Goal: Task Accomplishment & Management: Manage account settings

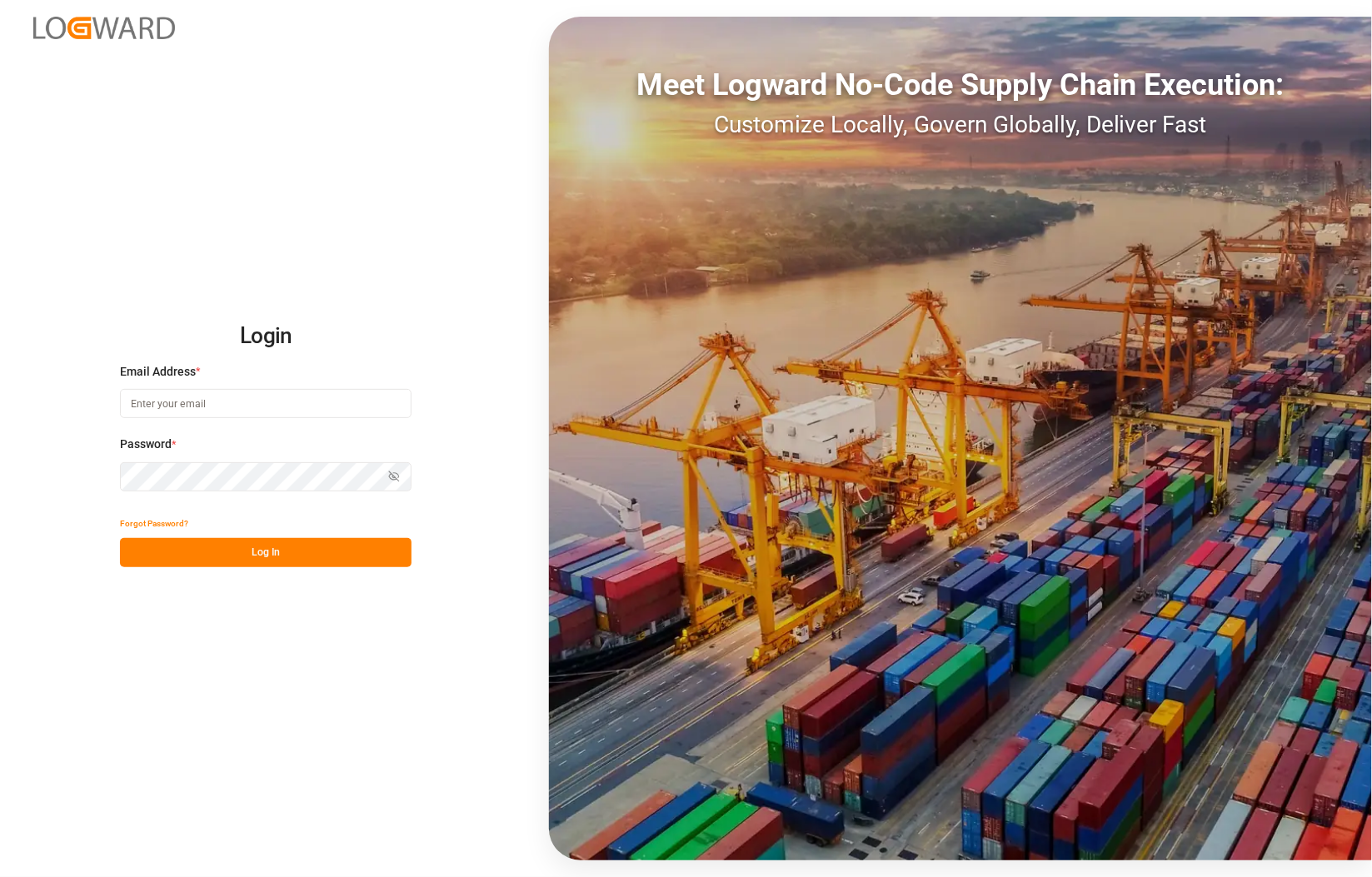
type input "catherine.danielson@jamindustries.com"
click at [48, 469] on div "Login Email Address * catherine.danielson@jamindustries.com Password * Show pas…" at bounding box center [686, 438] width 1372 height 877
click at [84, 508] on div "Login Email Address * catherine.danielson@jamindustries.com Password * Show pas…" at bounding box center [686, 438] width 1372 height 877
click at [293, 556] on button "Log In" at bounding box center [266, 553] width 292 height 29
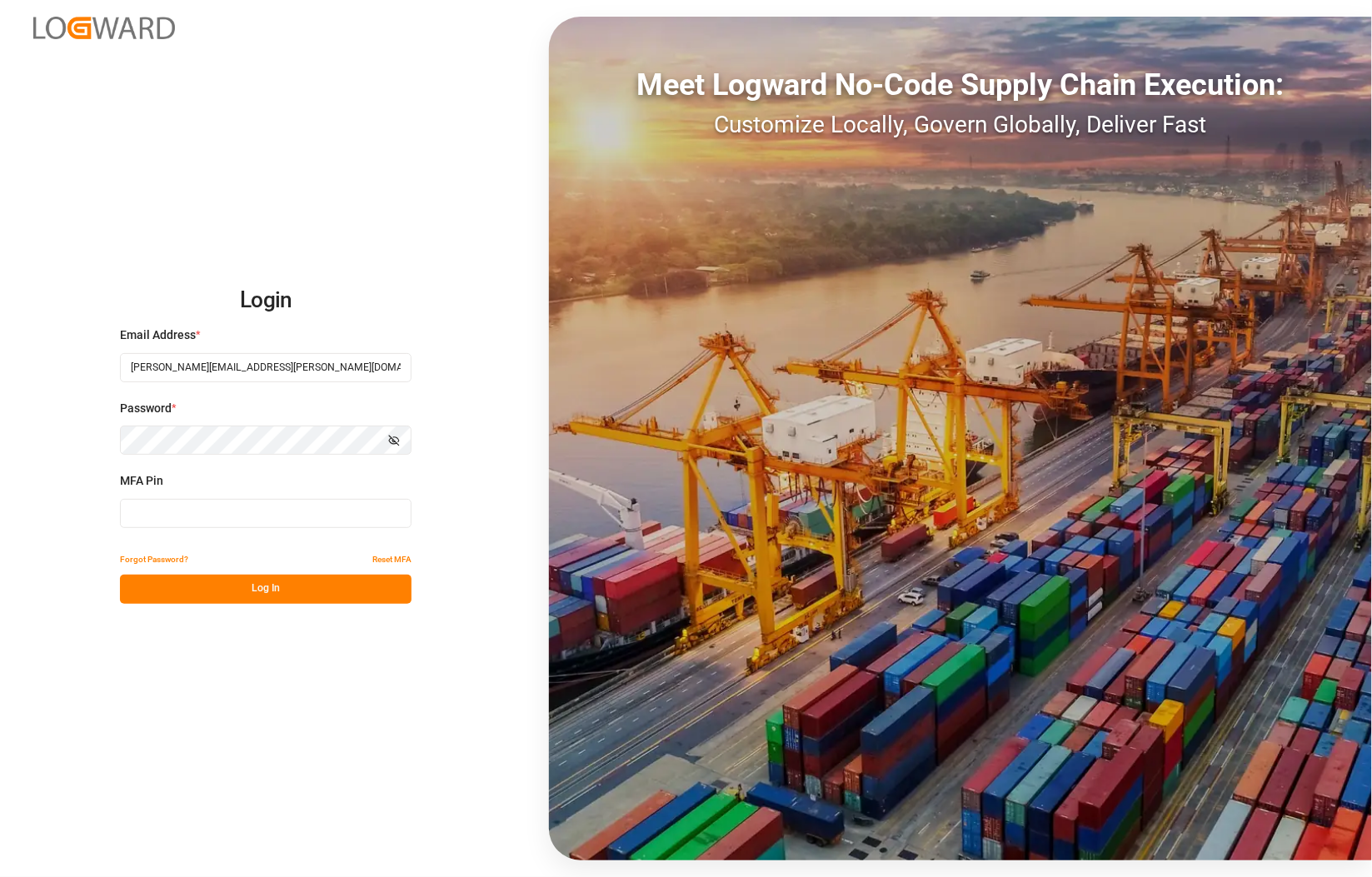
click at [204, 511] on input at bounding box center [266, 513] width 292 height 29
type input "5"
type input "896058"
click at [248, 590] on button "Log In" at bounding box center [266, 589] width 292 height 29
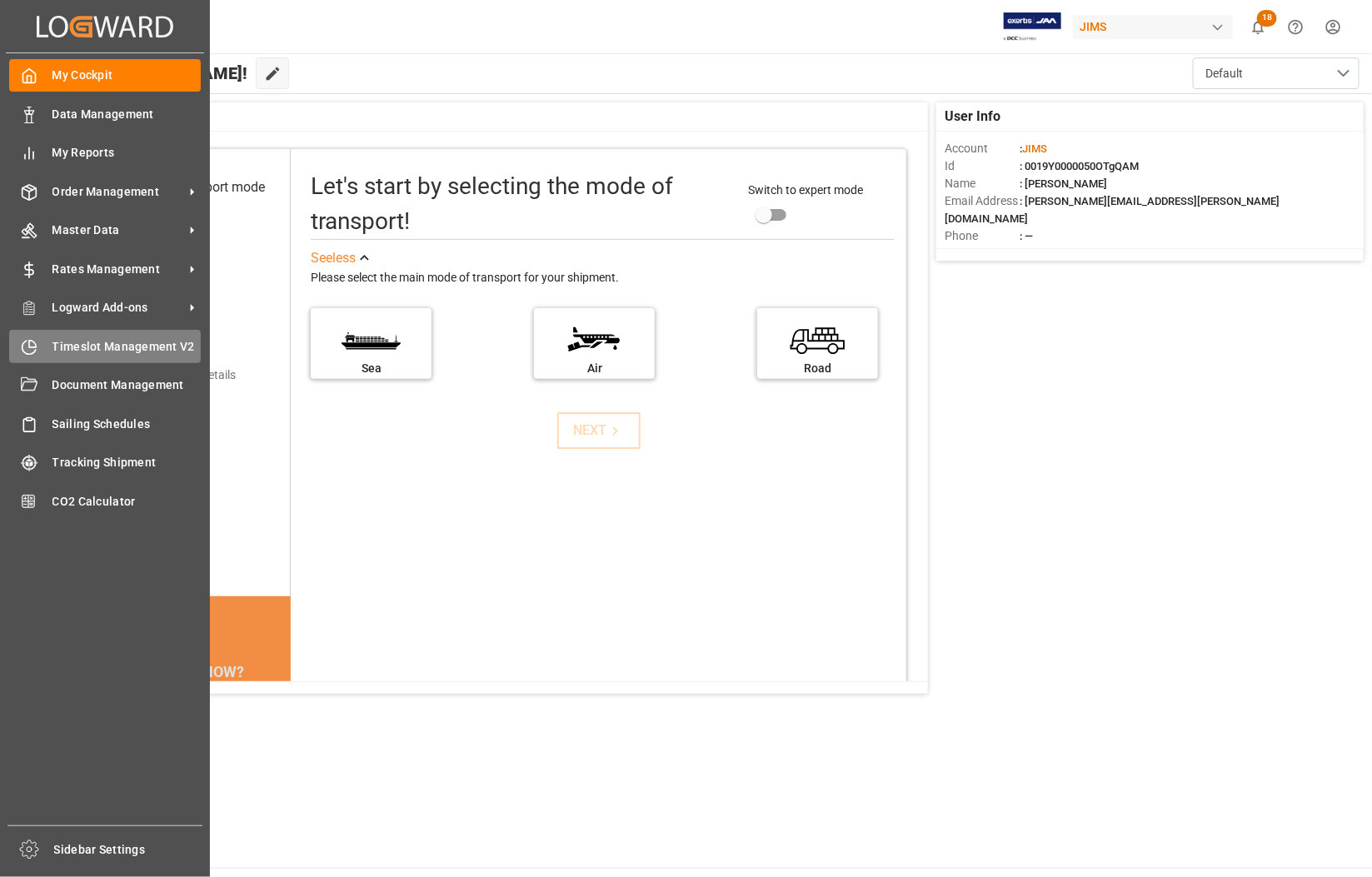
click at [103, 348] on span "Timeslot Management V2" at bounding box center [127, 347] width 149 height 17
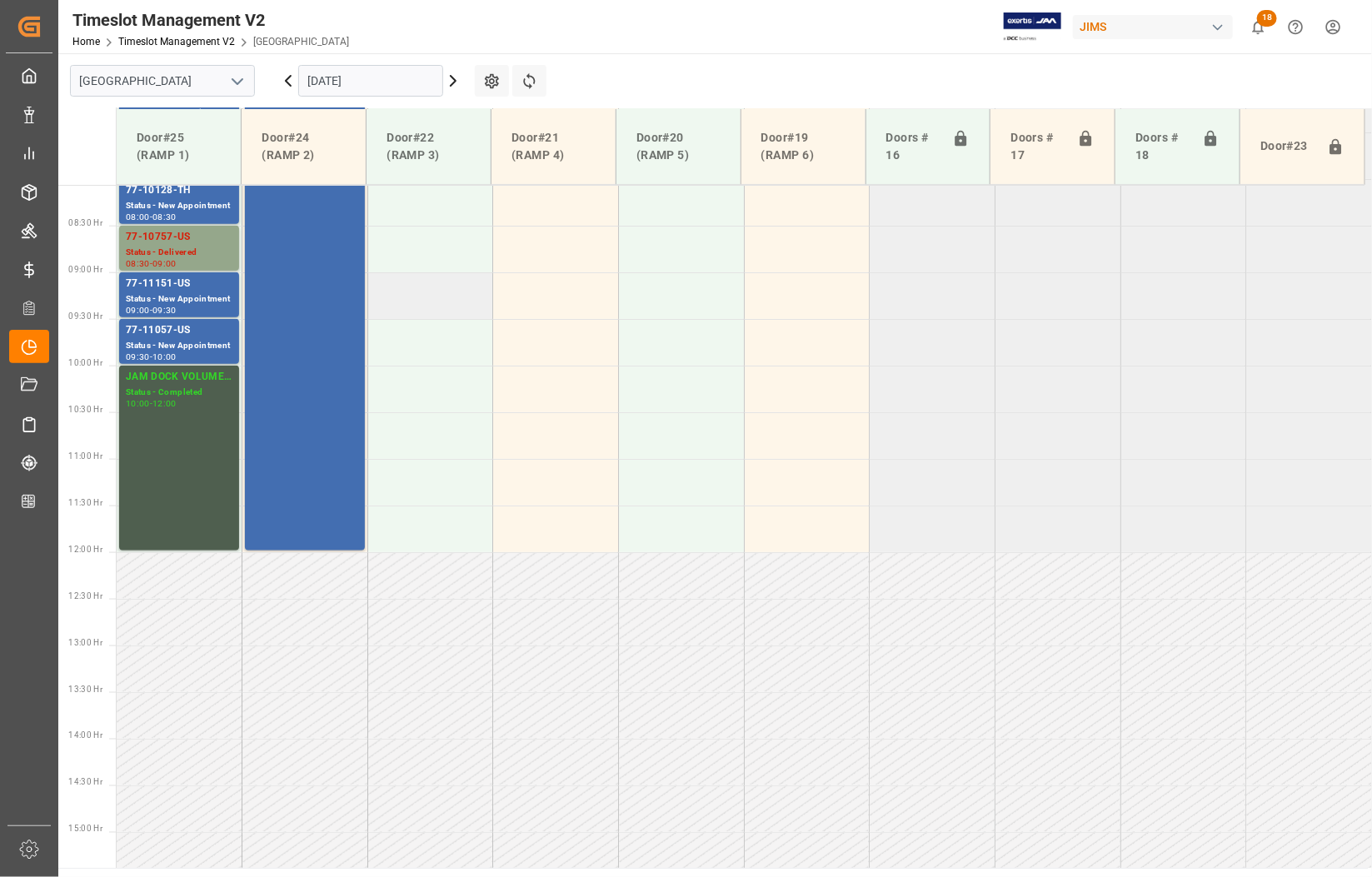
scroll to position [648, 0]
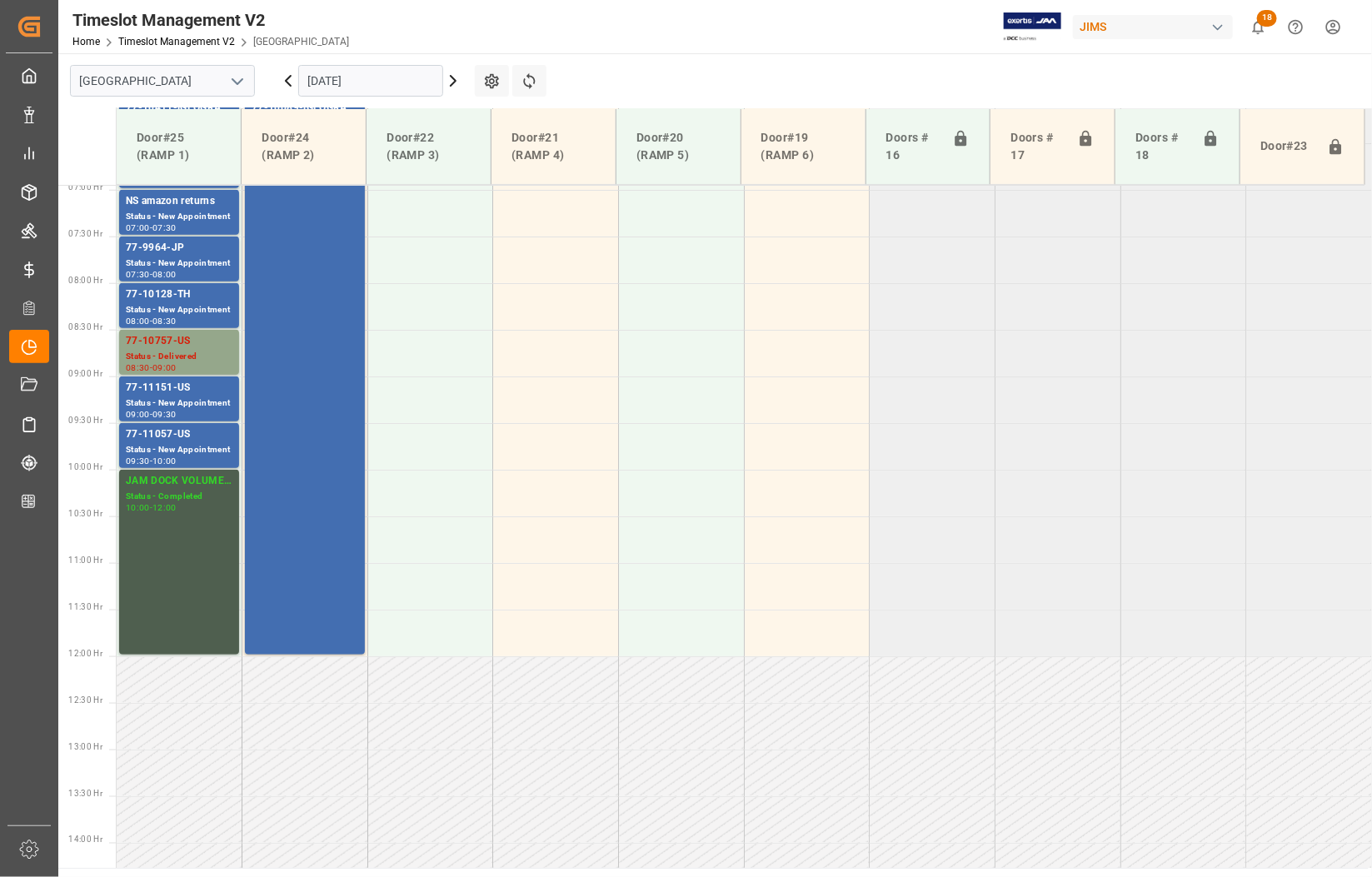
click at [232, 79] on polyline "open menu" at bounding box center [237, 82] width 10 height 5
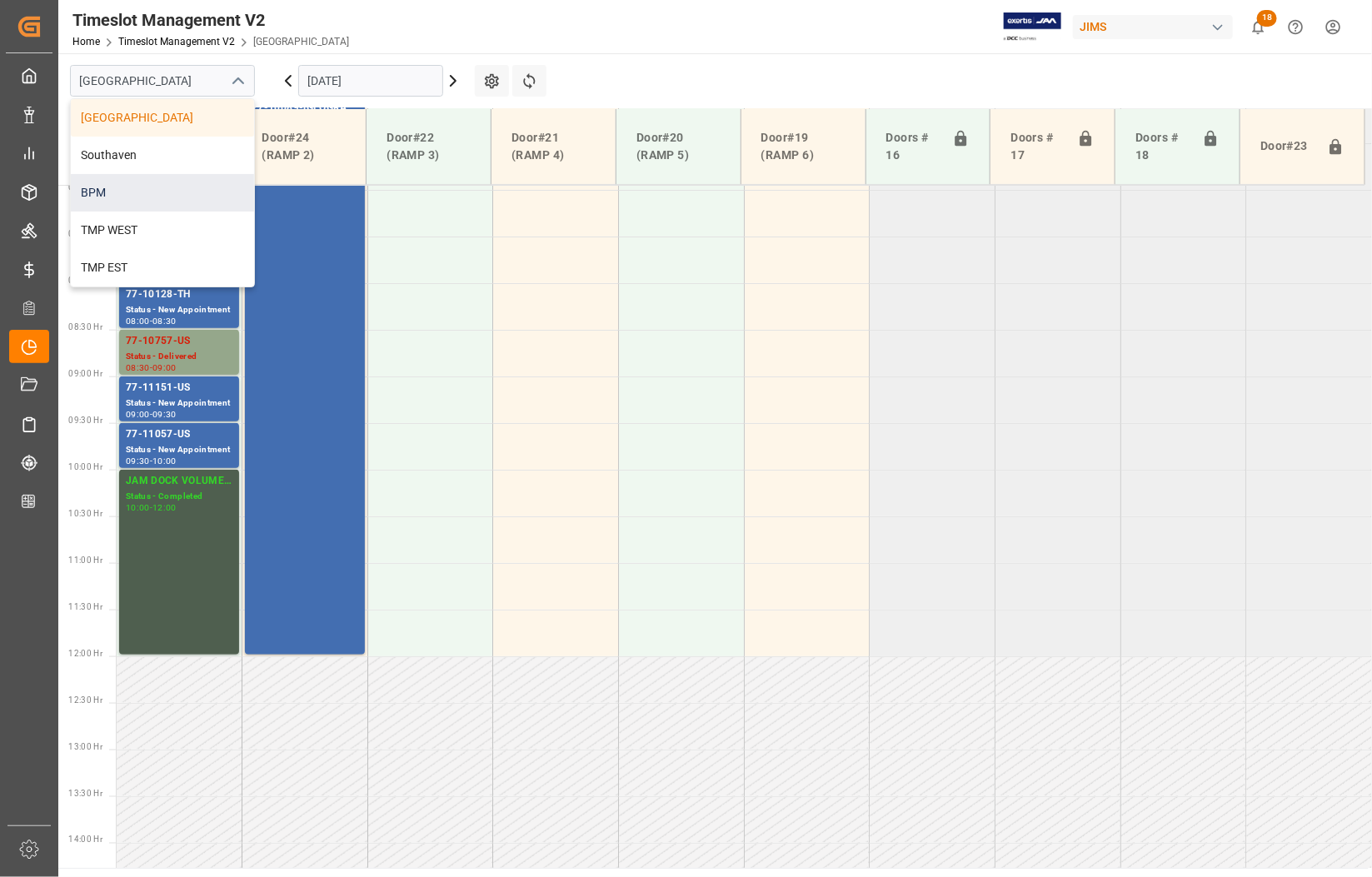
click at [119, 198] on div "BPM" at bounding box center [163, 193] width 184 height 38
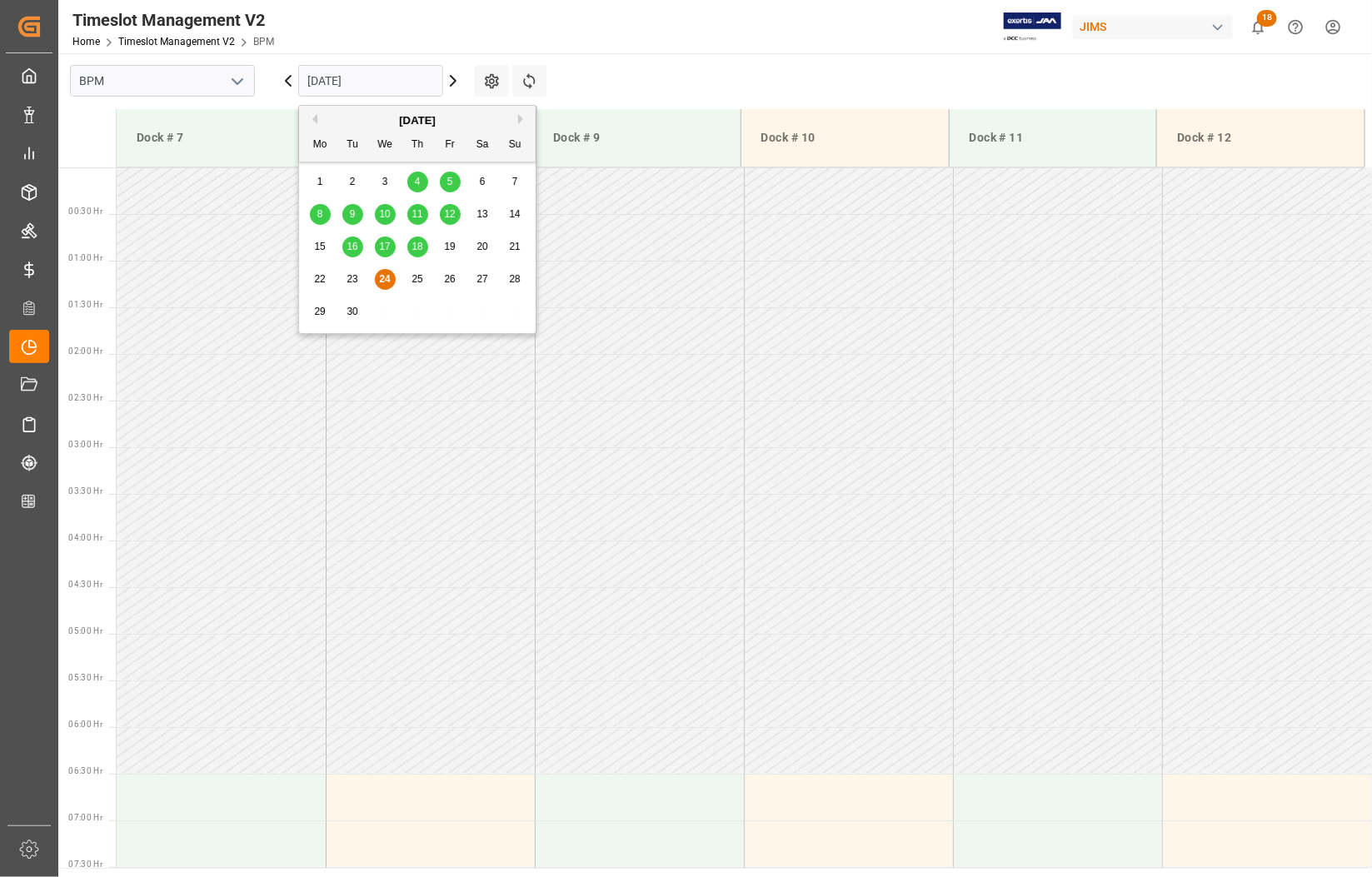
click at [361, 87] on input "[DATE]" at bounding box center [370, 80] width 145 height 32
click at [417, 250] on span "18" at bounding box center [417, 246] width 11 height 12
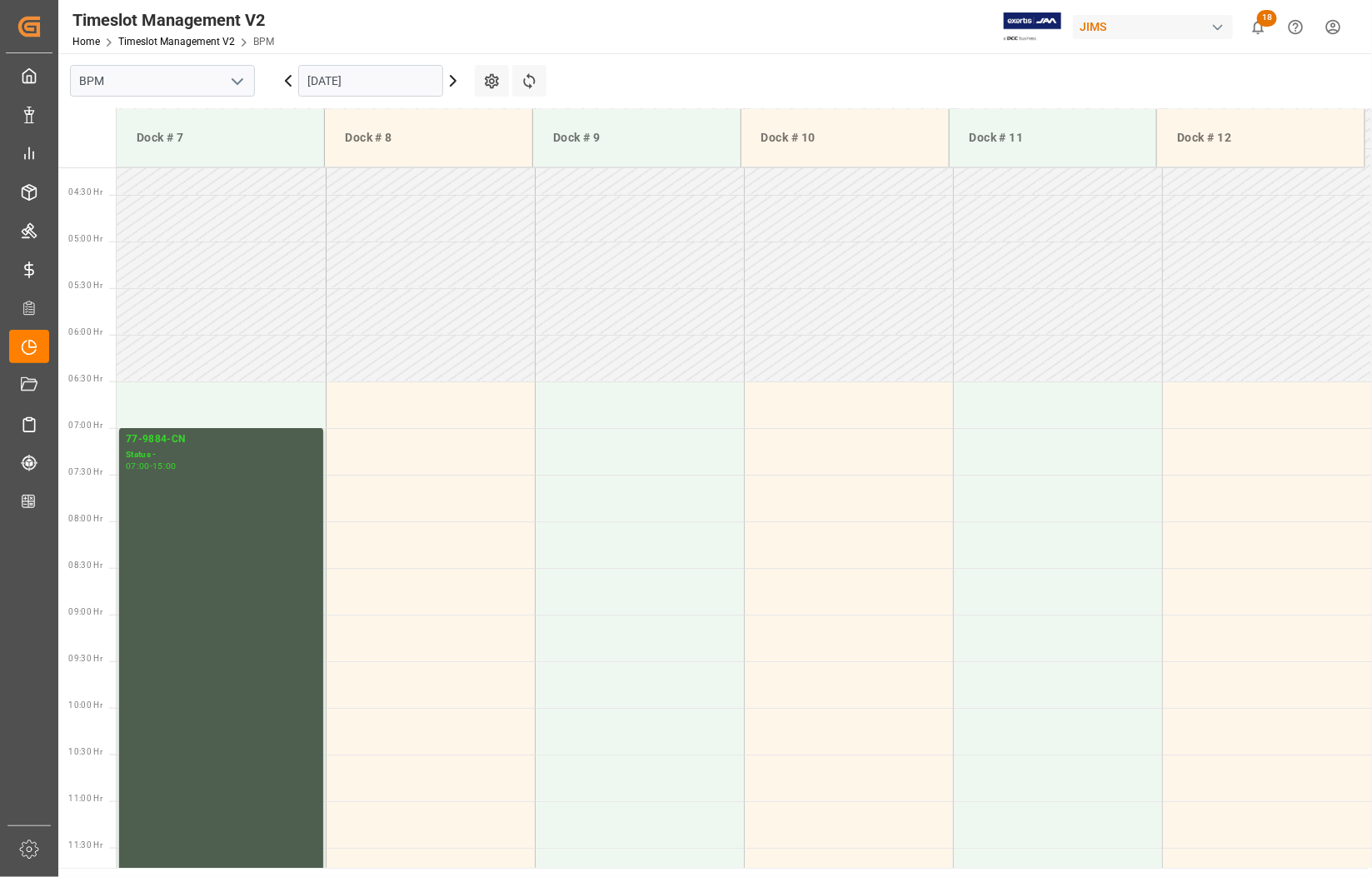
scroll to position [319, 0]
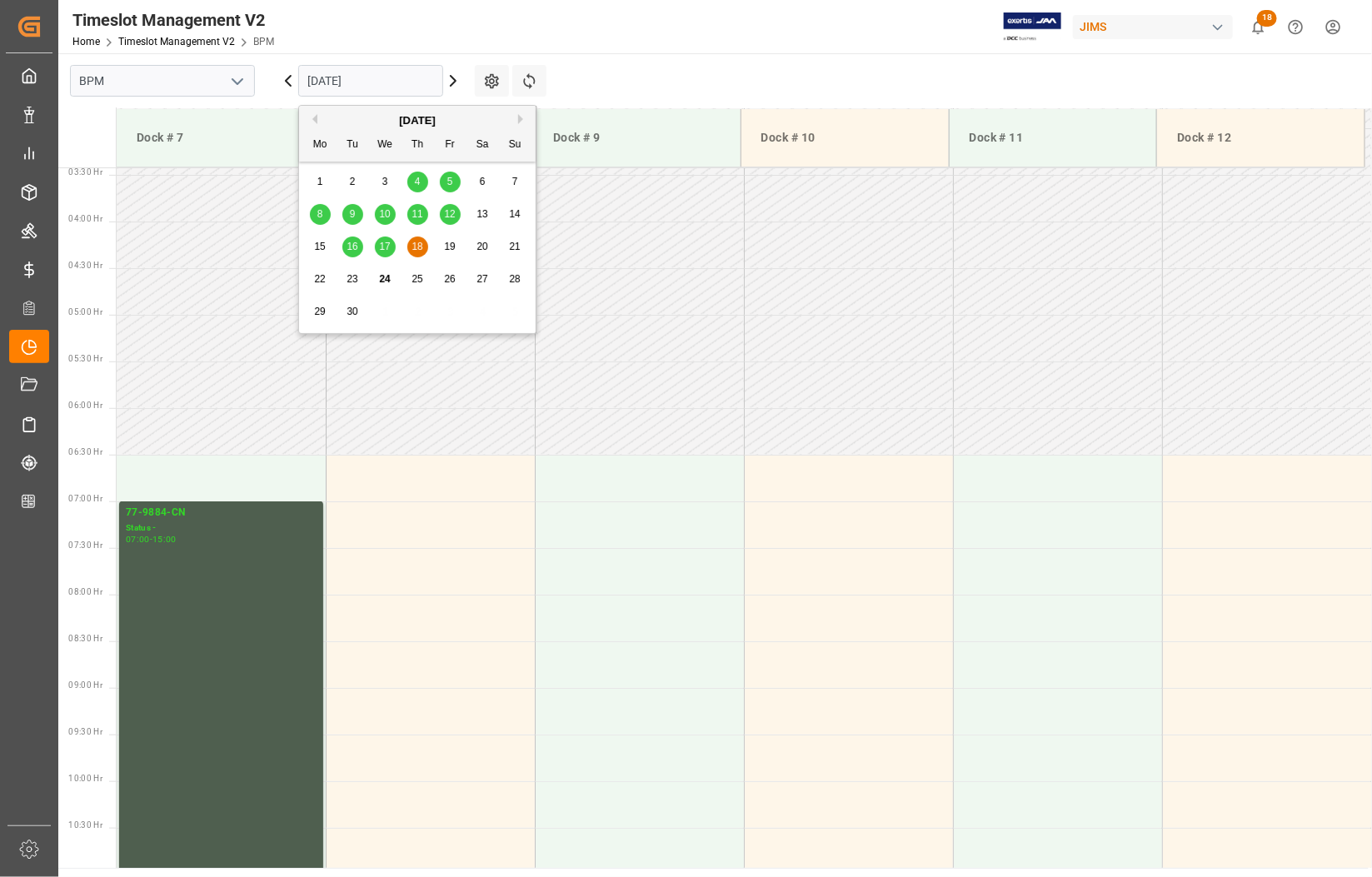
click at [384, 85] on input "[DATE]" at bounding box center [370, 80] width 145 height 32
click at [384, 255] on div "17" at bounding box center [384, 248] width 21 height 20
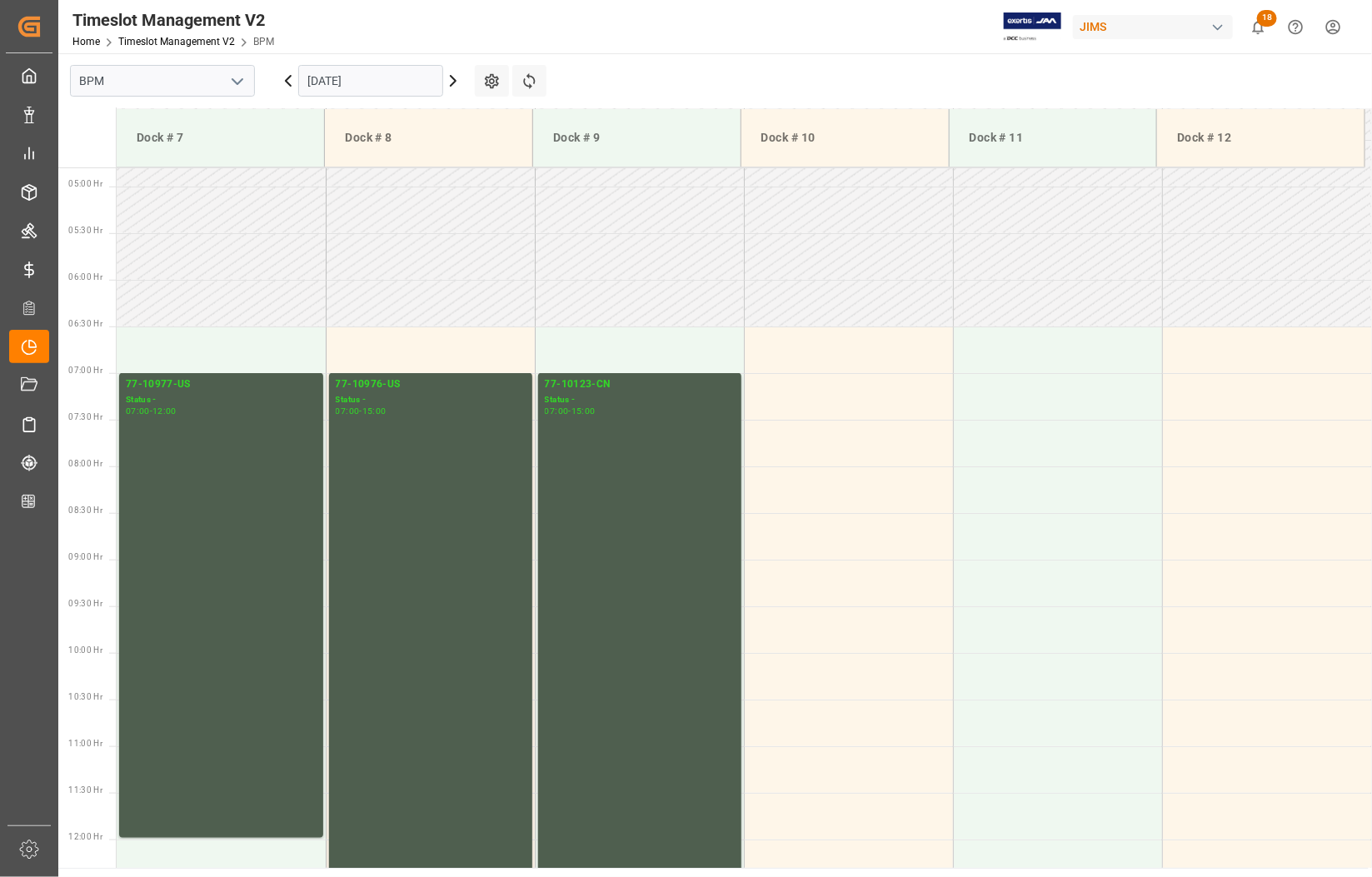
scroll to position [423, 0]
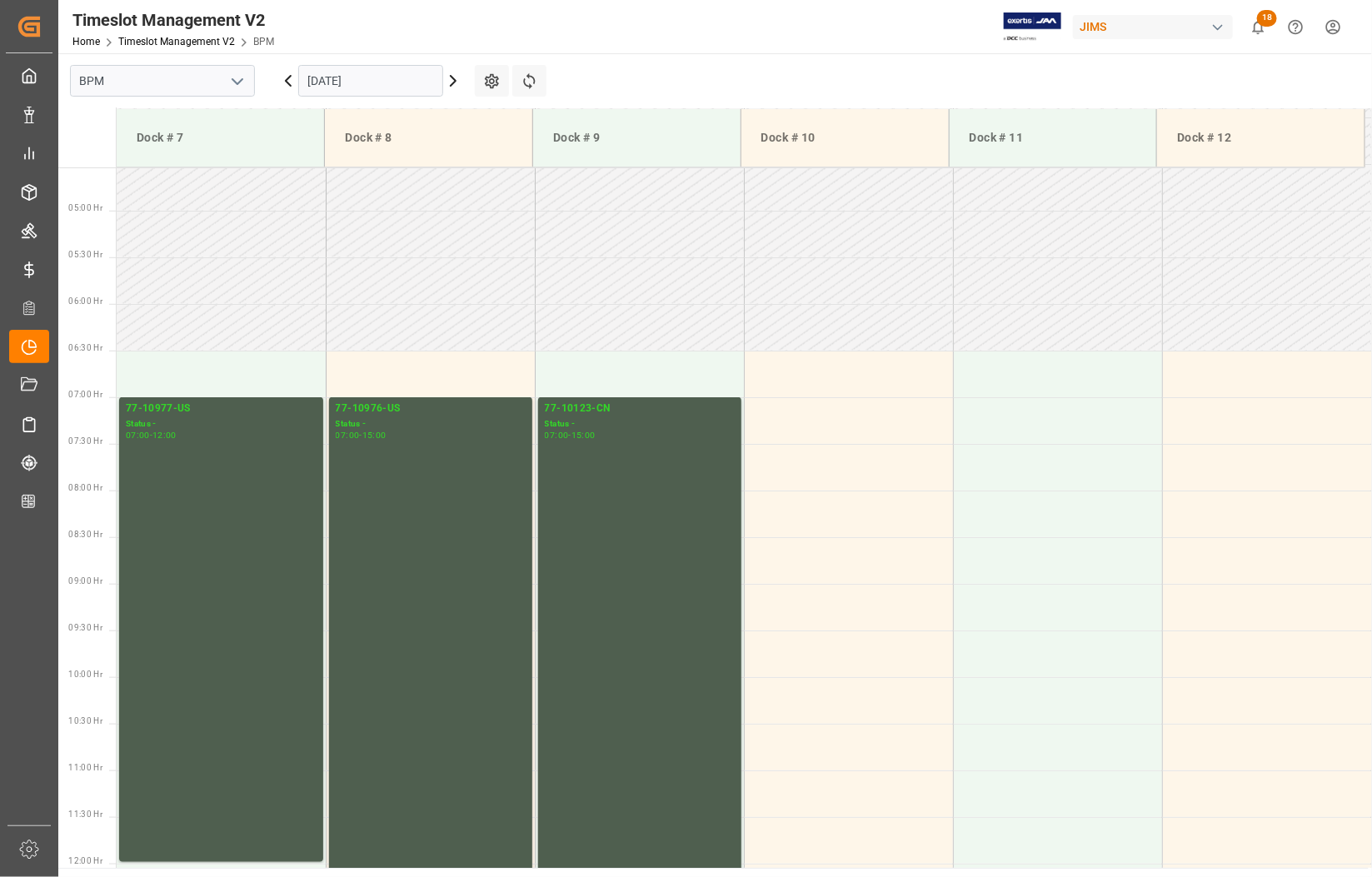
click at [288, 85] on icon at bounding box center [288, 81] width 20 height 20
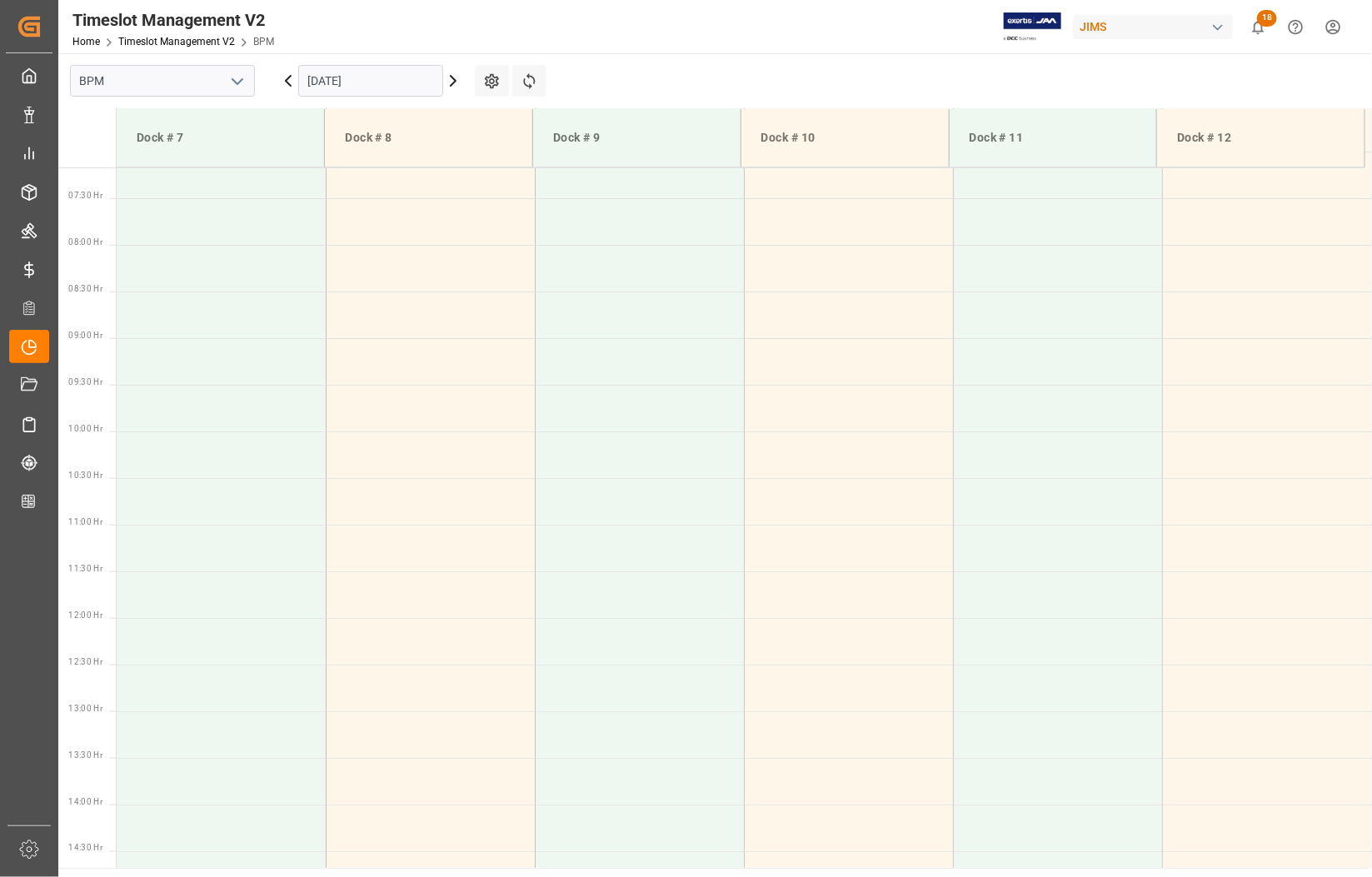
scroll to position [736, 0]
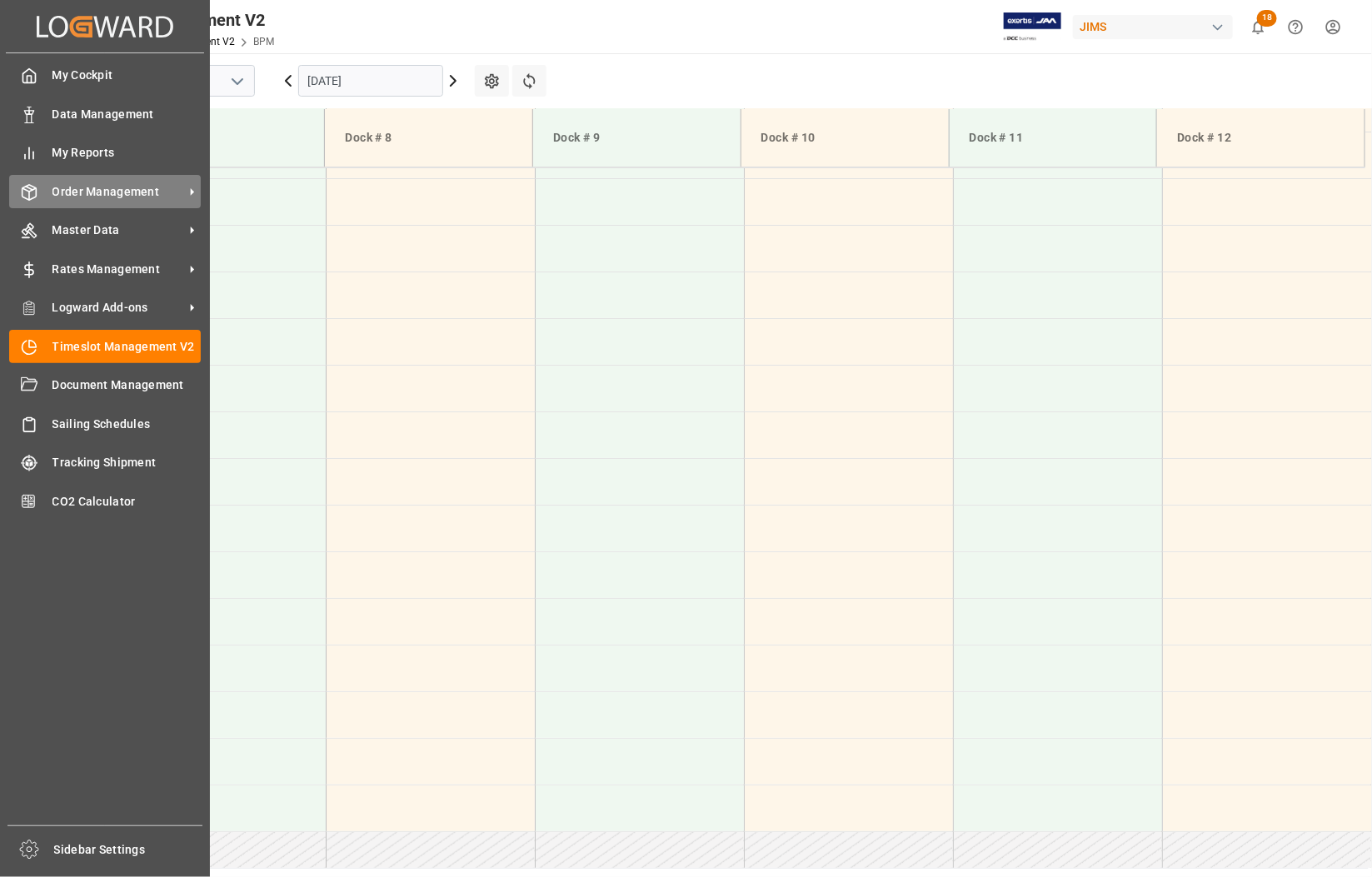
click at [109, 189] on span "Order Management" at bounding box center [118, 192] width 131 height 17
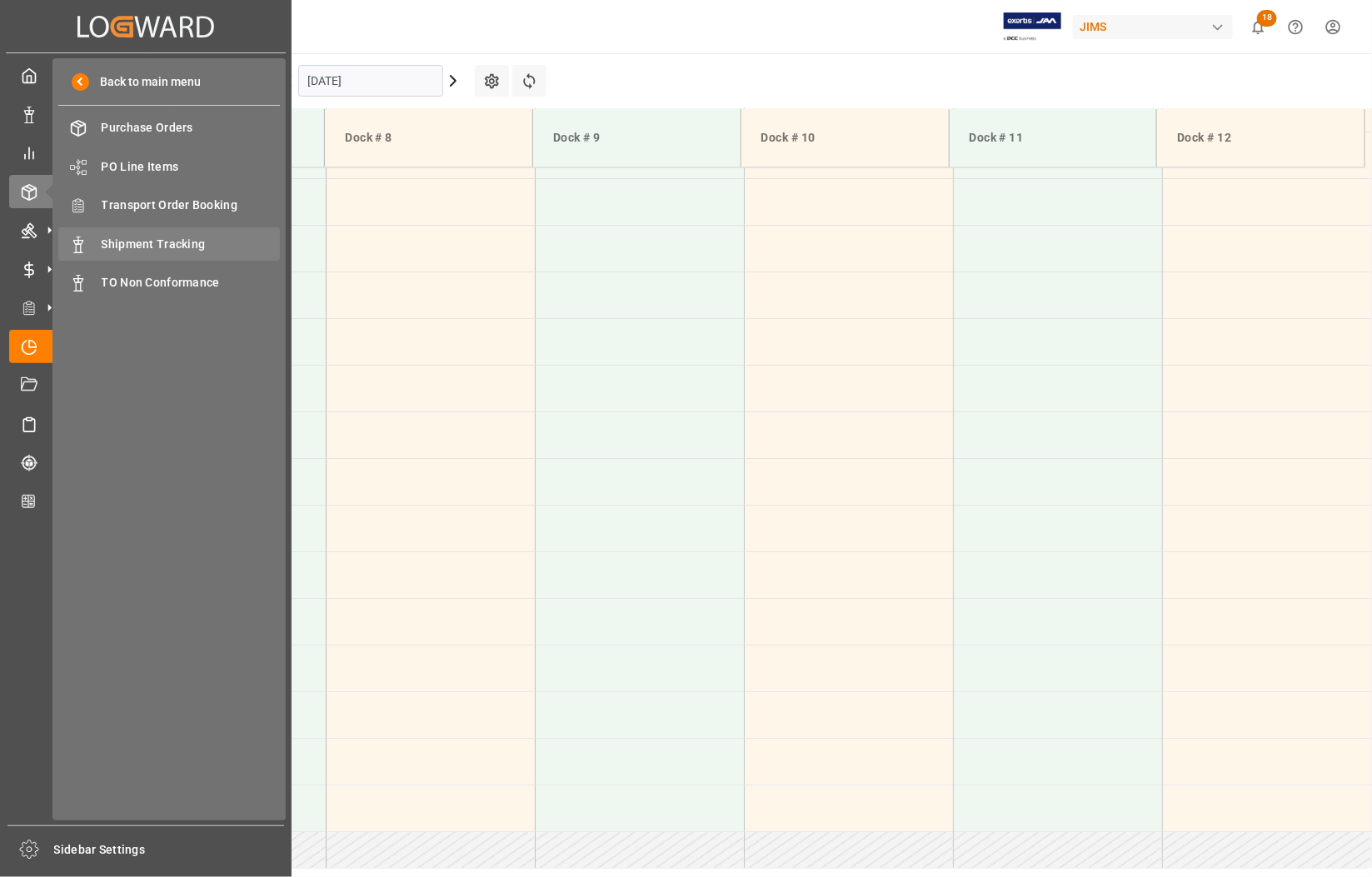
click at [135, 242] on span "Shipment Tracking" at bounding box center [191, 244] width 179 height 17
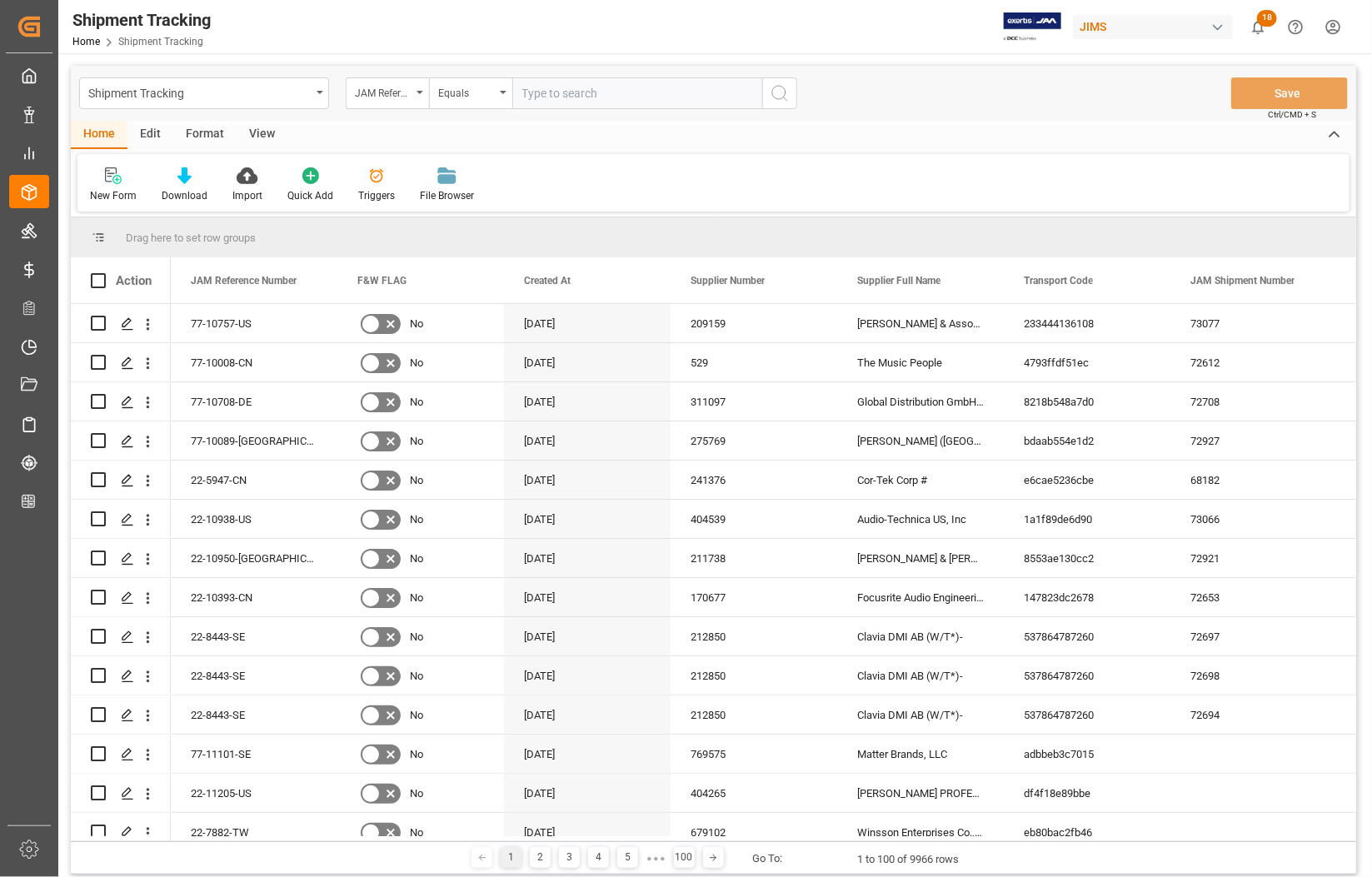
click at [596, 104] on input "text" at bounding box center [637, 93] width 250 height 32
type input "77-10977-US"
click at [780, 89] on icon "search button" at bounding box center [780, 94] width 20 height 20
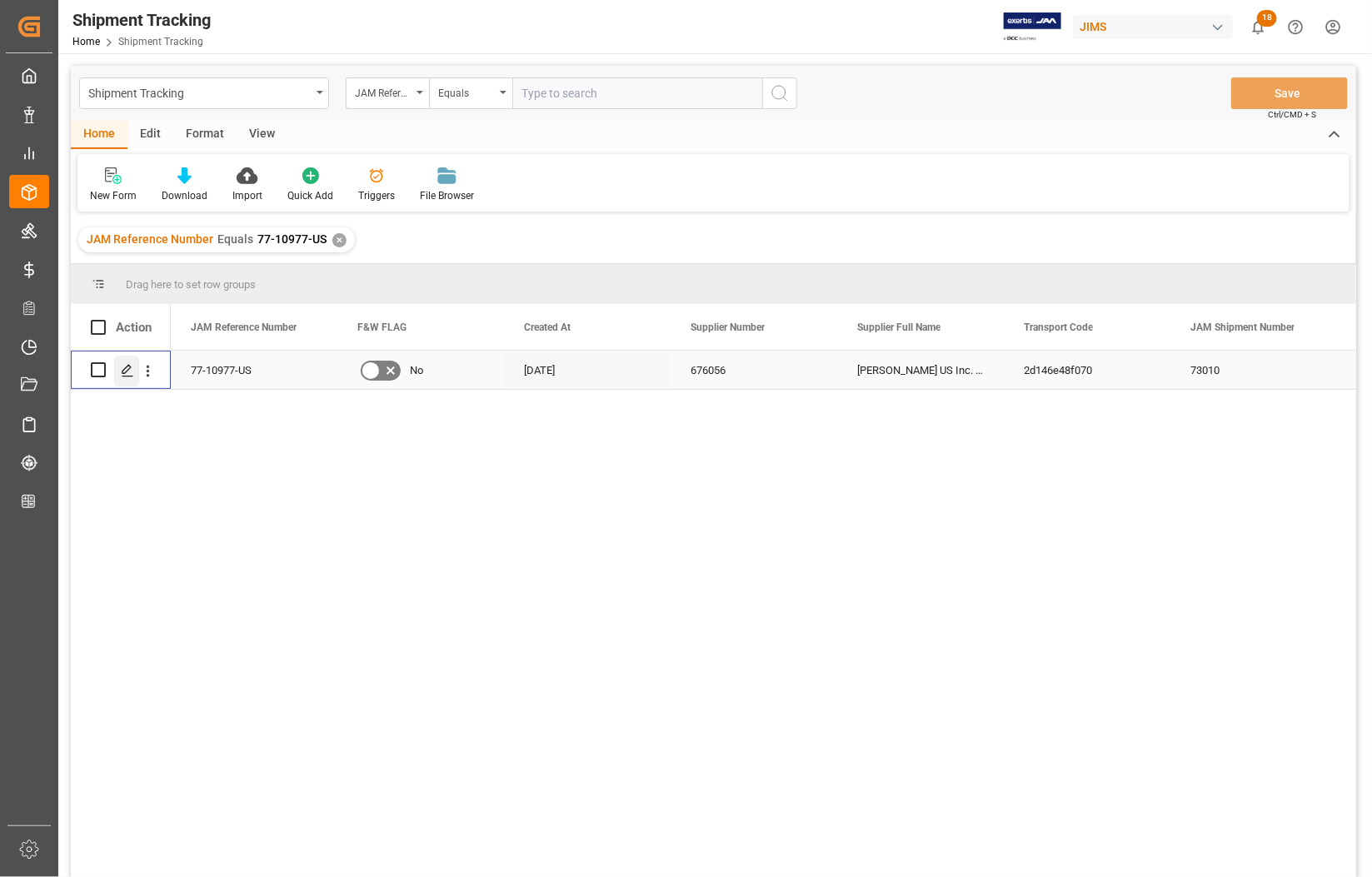
click at [130, 372] on icon "Press SPACE to select this row." at bounding box center [127, 370] width 14 height 14
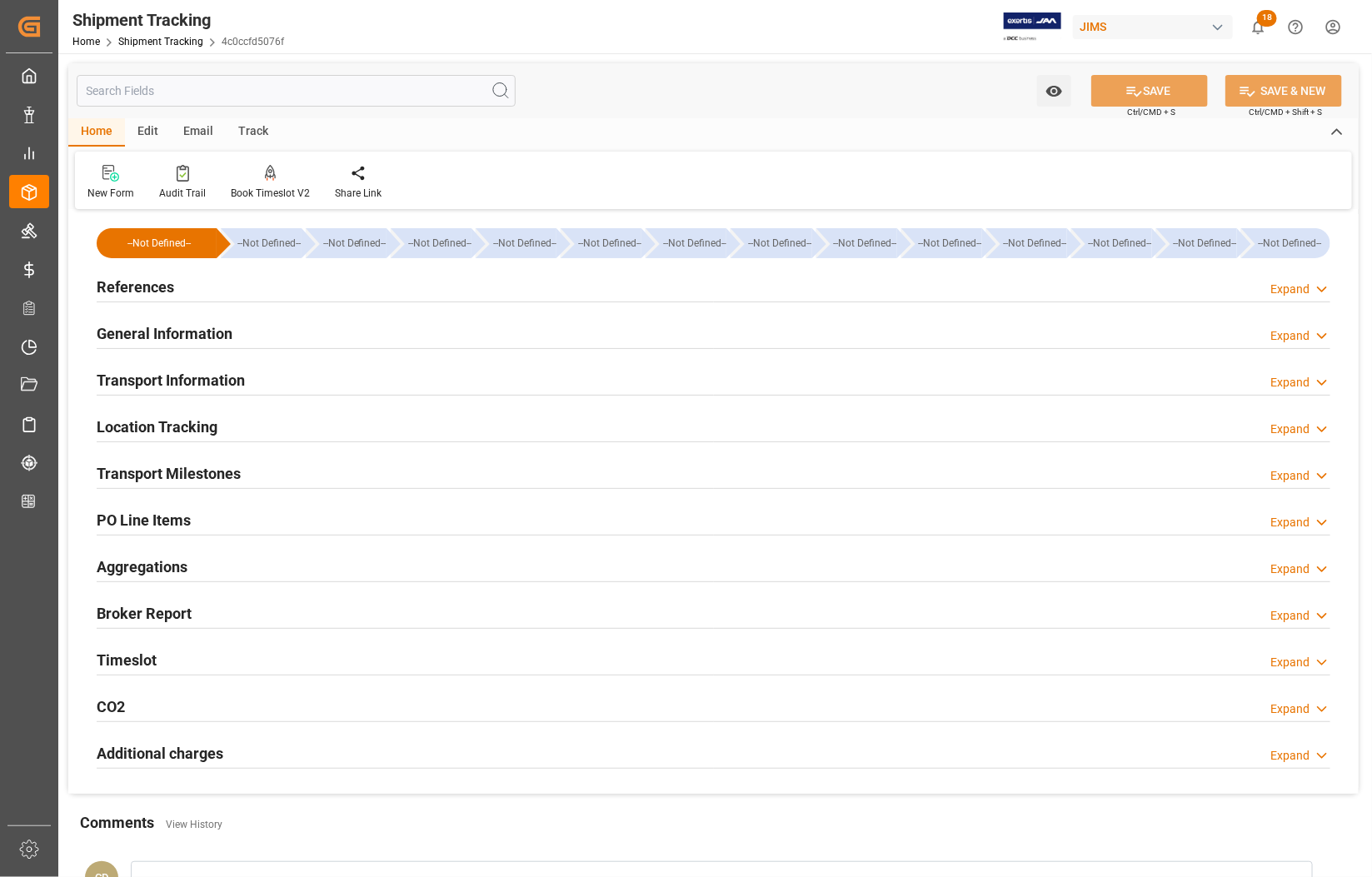
type input "[DATE] 00:00"
click at [167, 465] on h2 "Transport Milestones" at bounding box center [168, 473] width 144 height 23
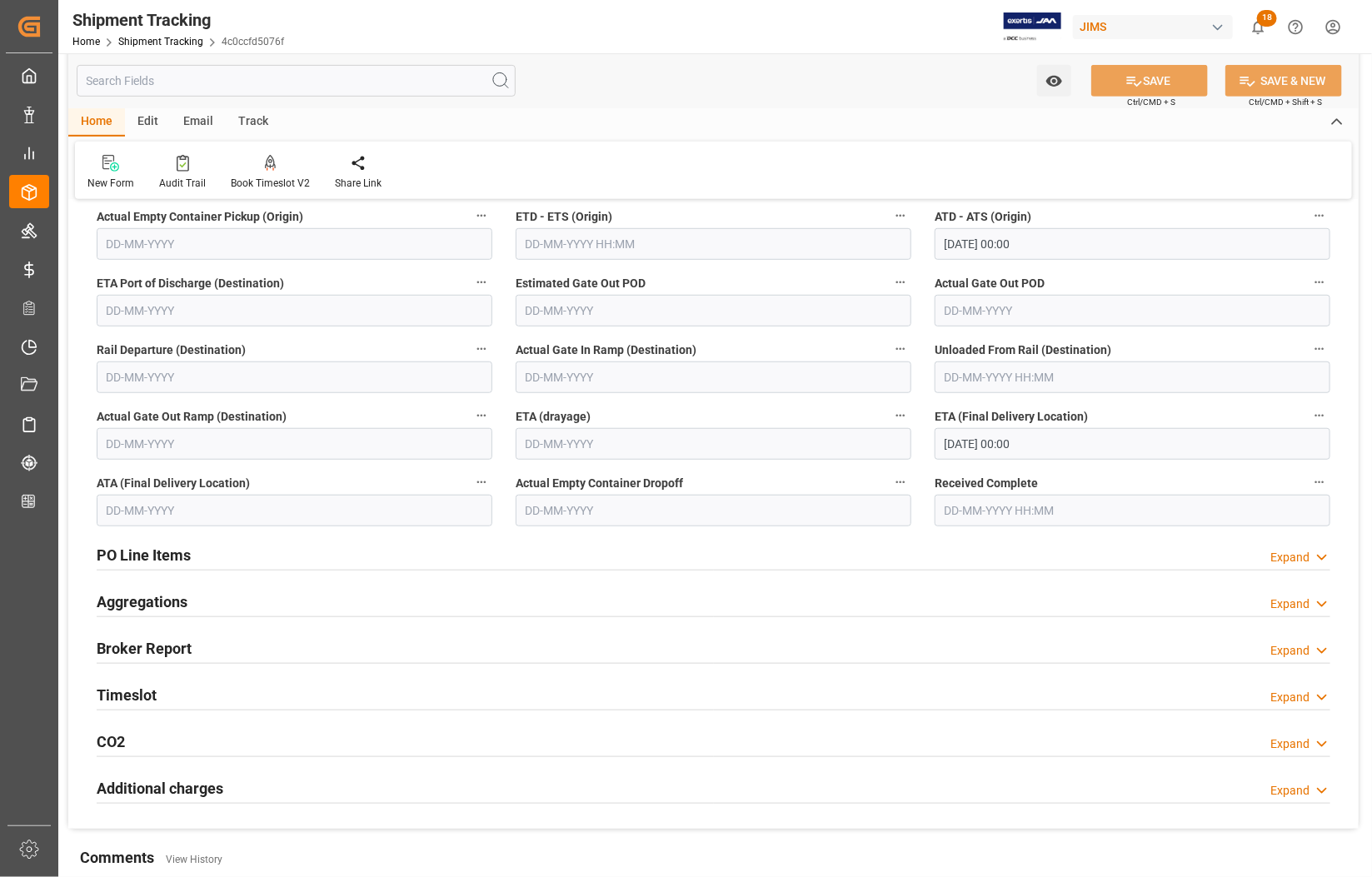
scroll to position [417, 0]
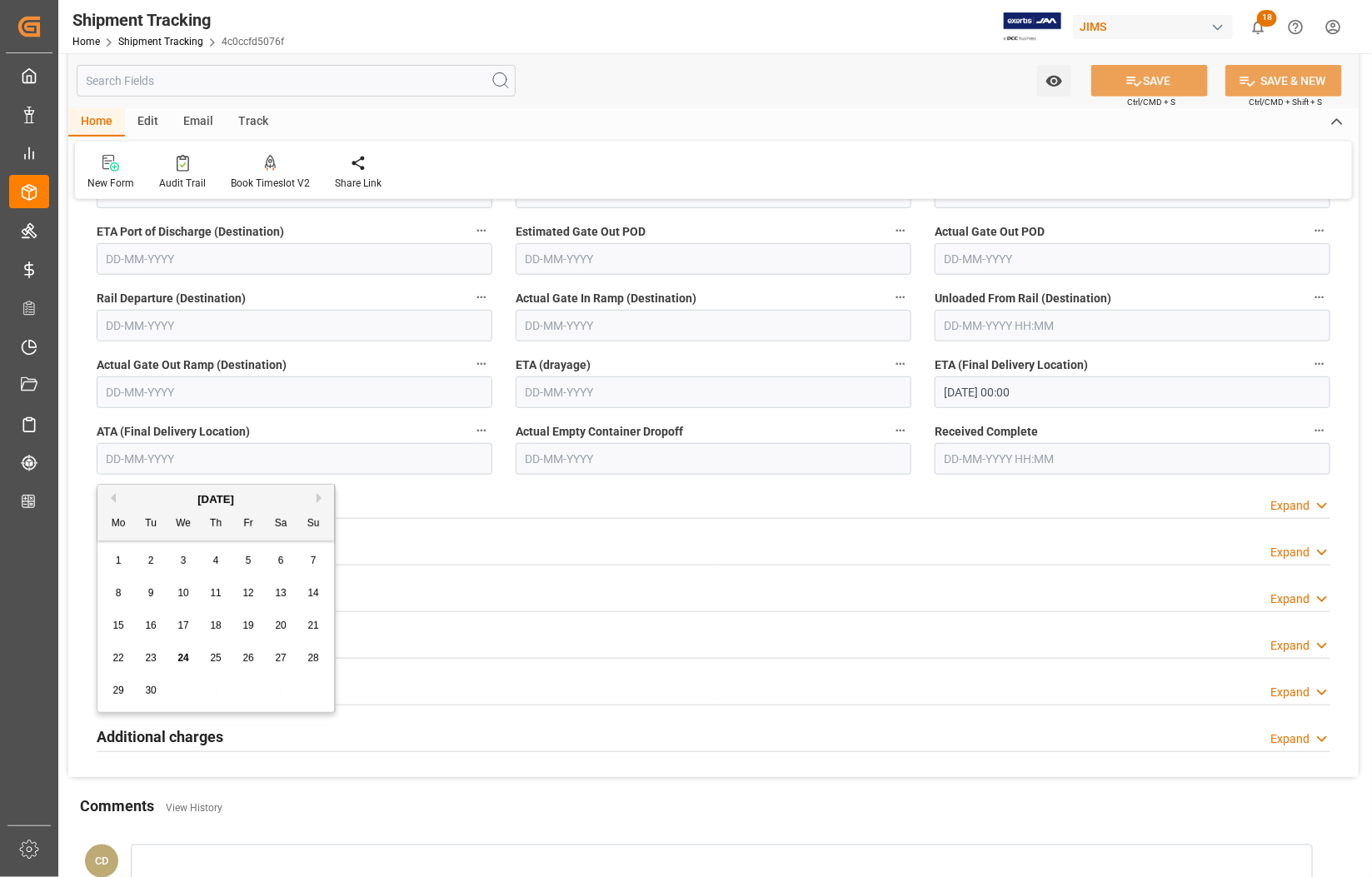
click at [222, 460] on input "text" at bounding box center [293, 458] width 395 height 32
click at [180, 628] on span "17" at bounding box center [183, 625] width 11 height 12
type input "[DATE]"
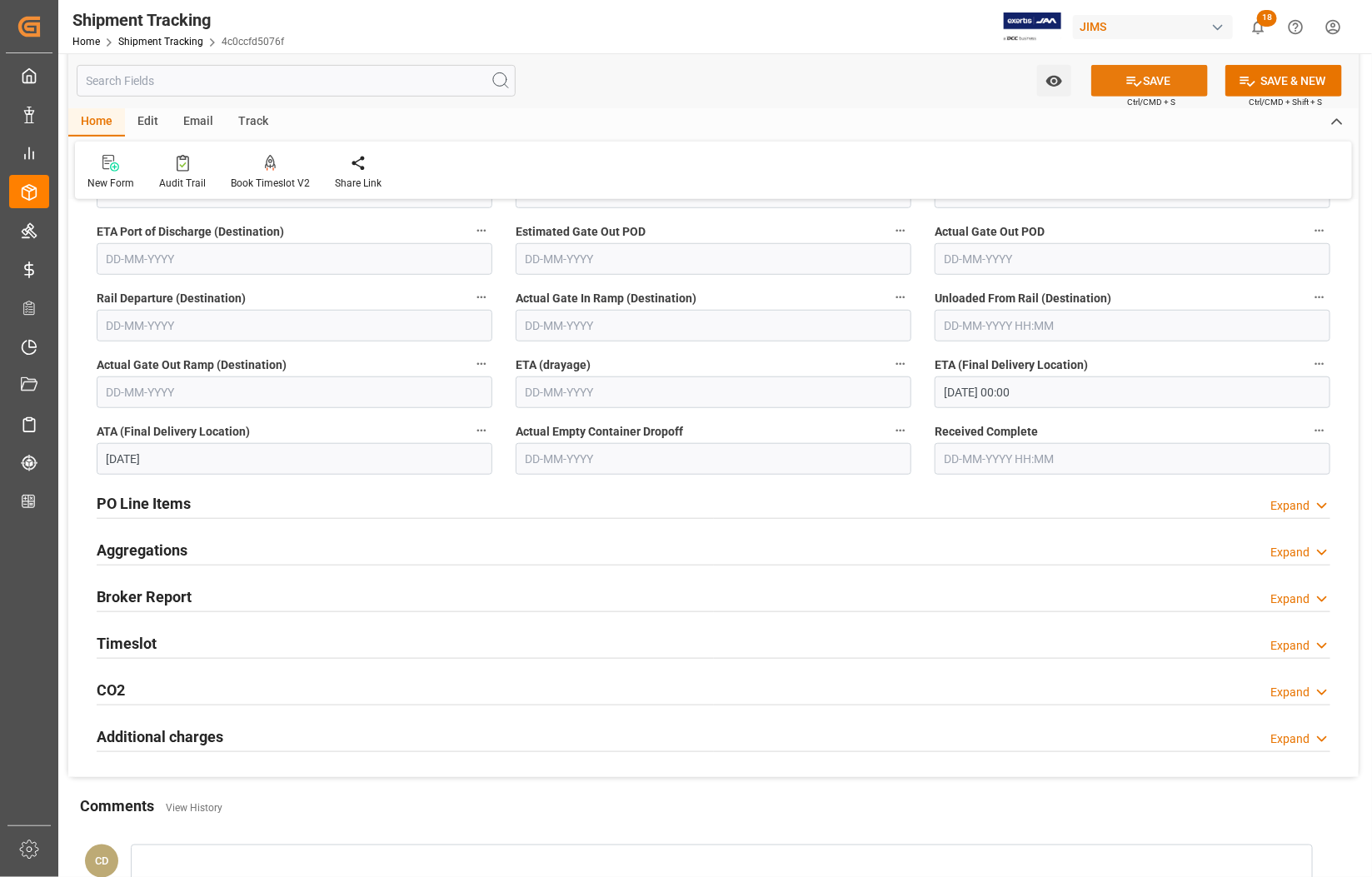
click at [1154, 77] on button "SAVE" at bounding box center [1150, 80] width 117 height 32
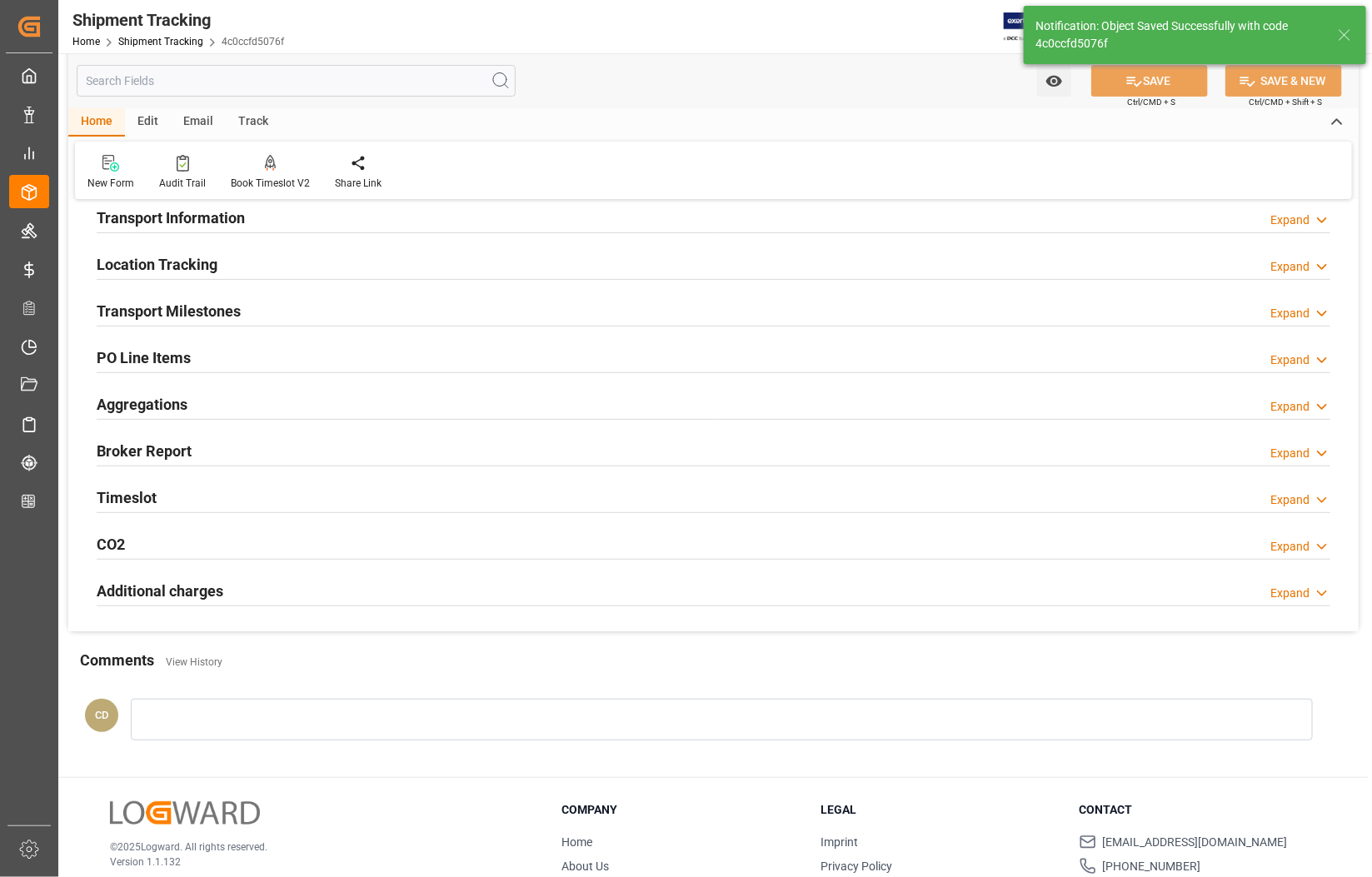
scroll to position [44, 0]
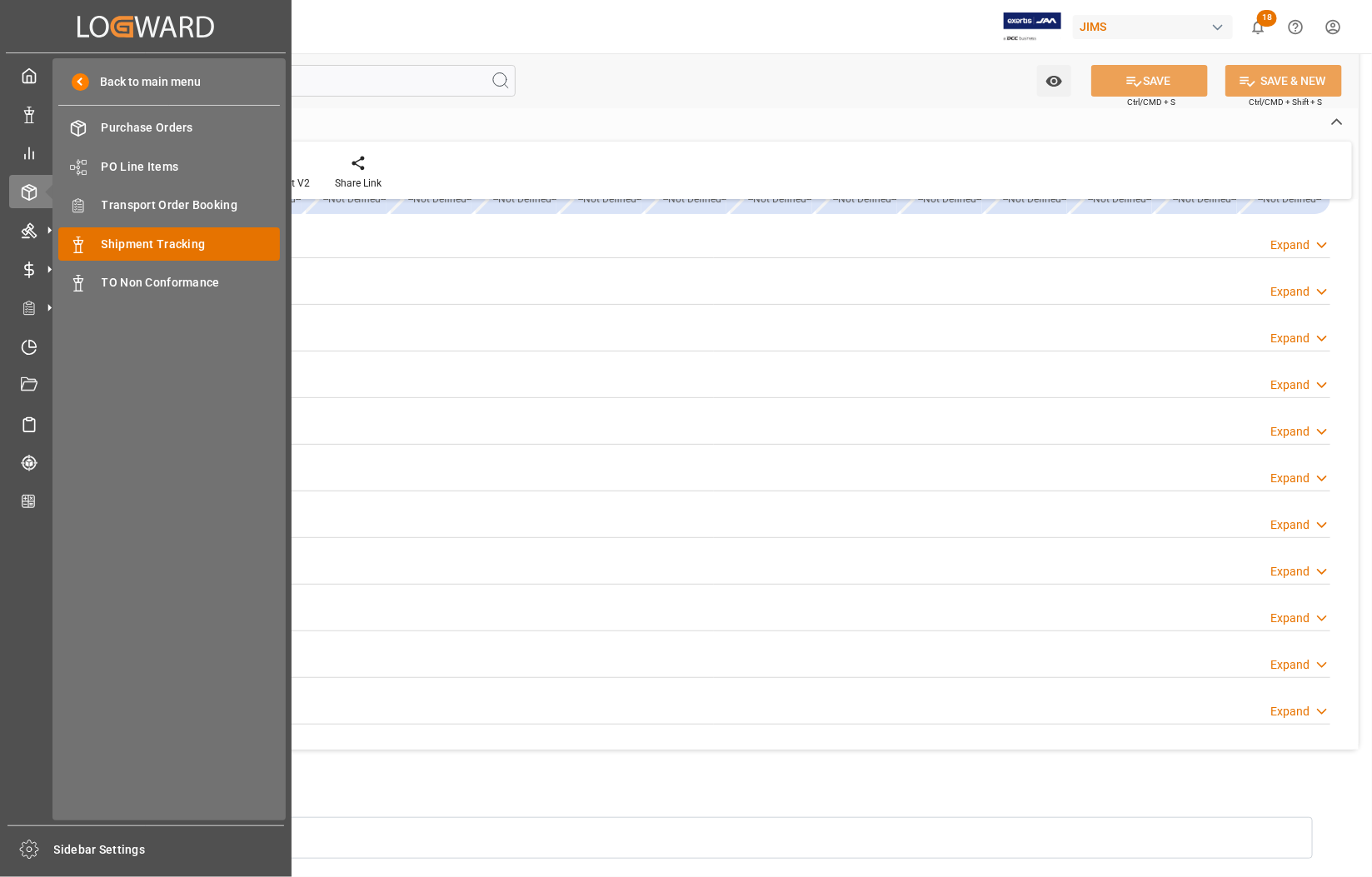
click at [161, 241] on span "Shipment Tracking" at bounding box center [191, 244] width 179 height 17
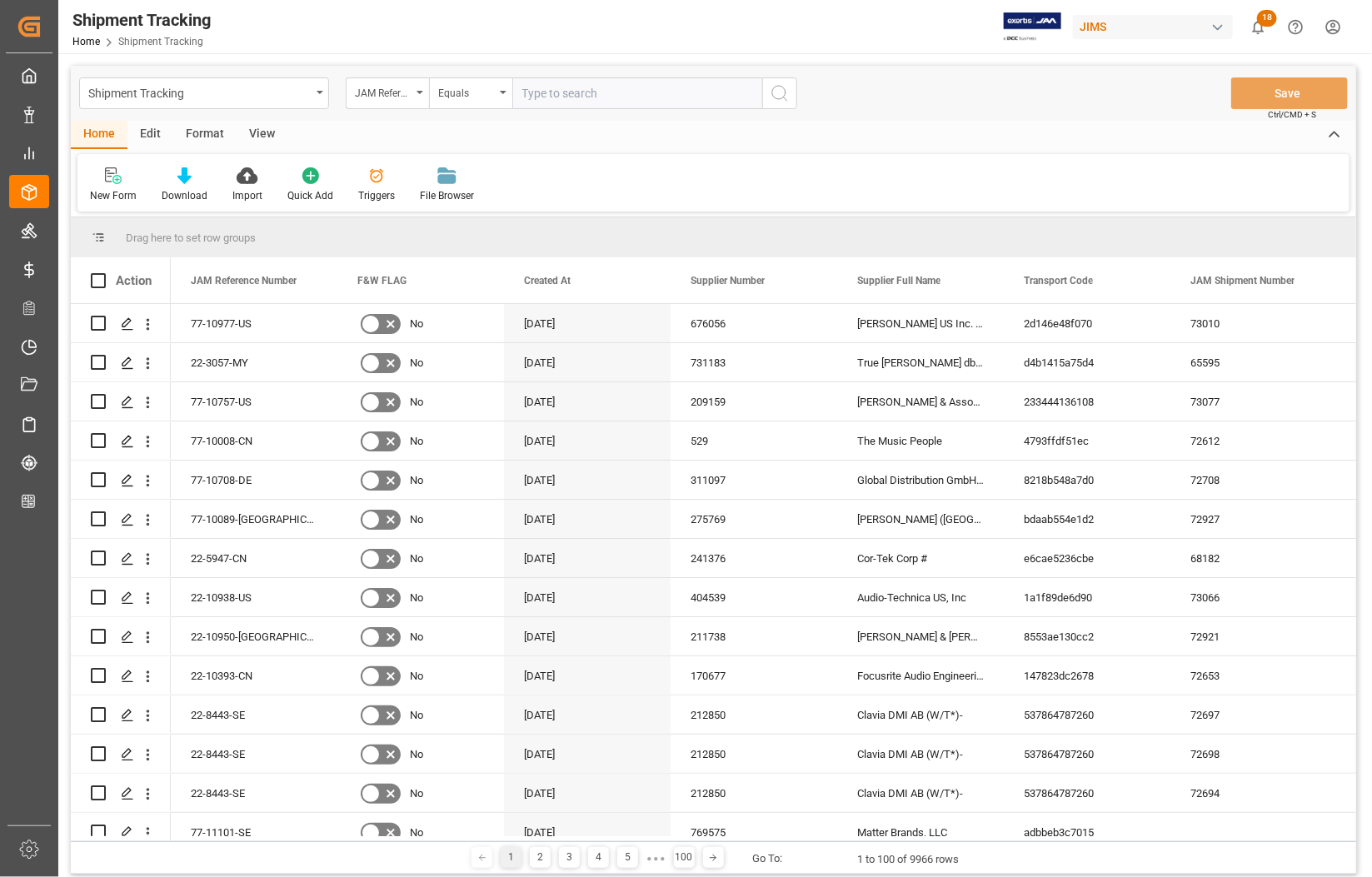
click at [577, 101] on input "text" at bounding box center [637, 93] width 250 height 32
type input "77-10976-US"
click at [780, 96] on icon "search button" at bounding box center [780, 94] width 20 height 20
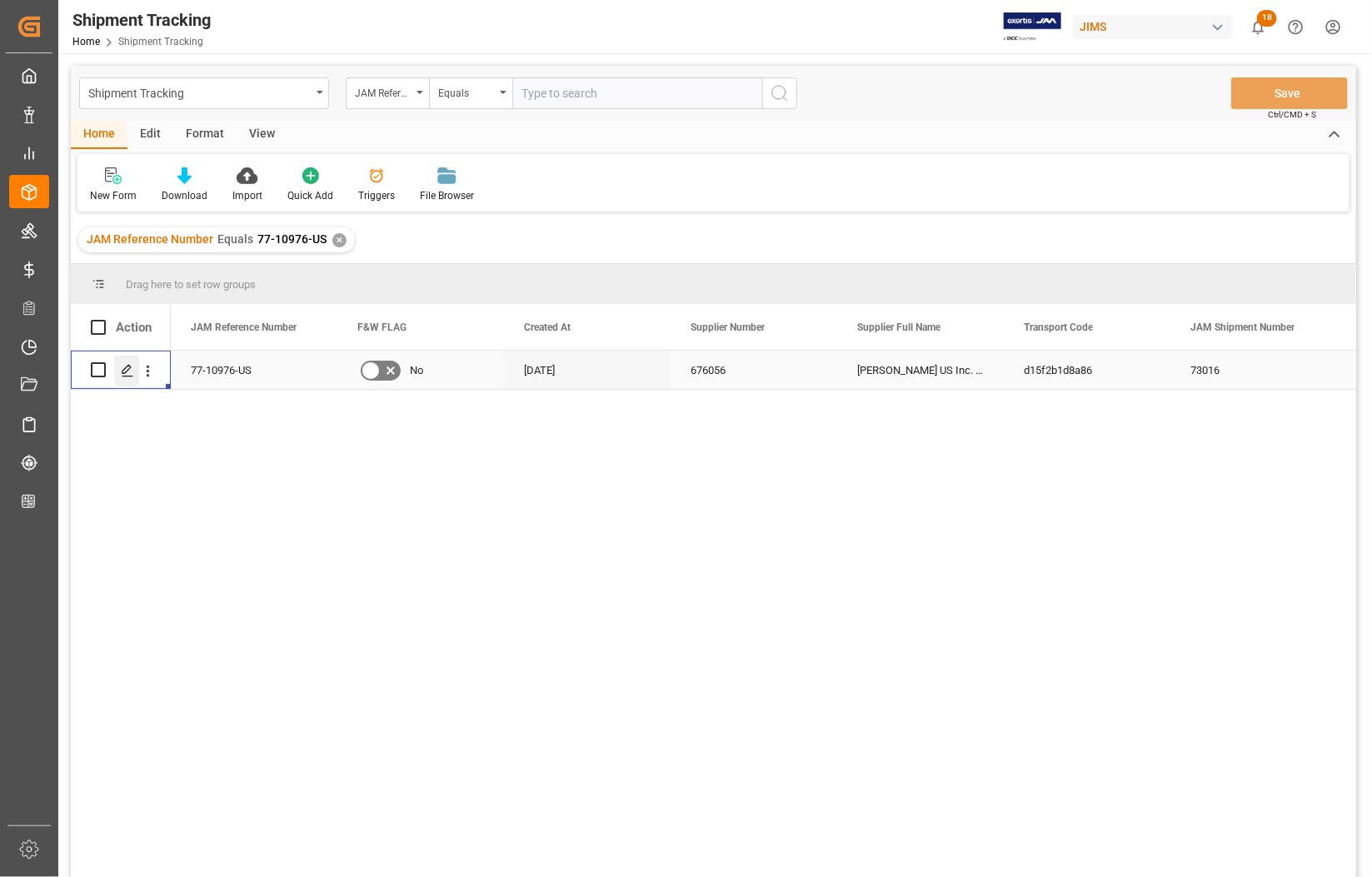
click at [127, 373] on icon "Press SPACE to select this row." at bounding box center [127, 370] width 14 height 14
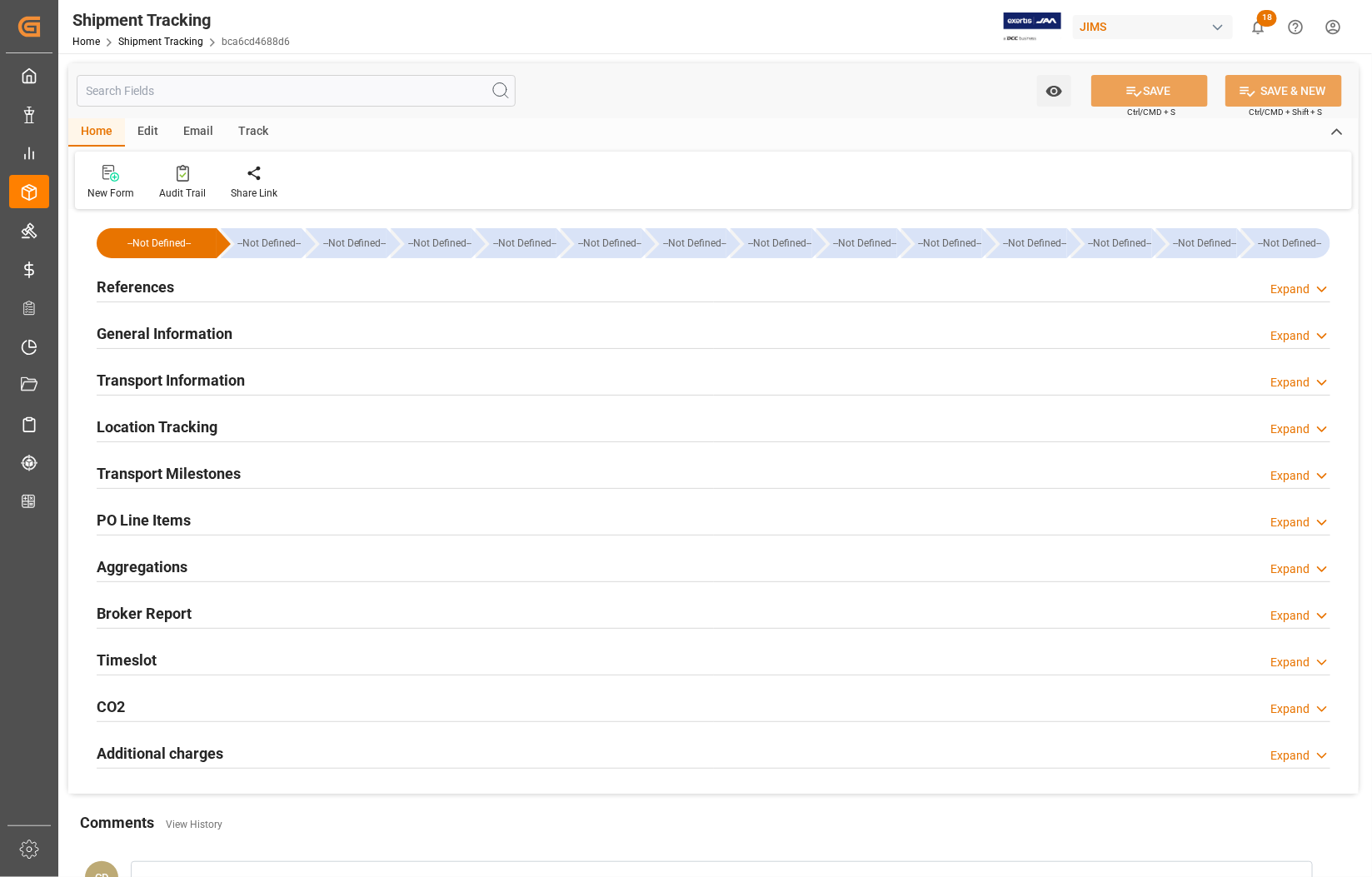
type input "[DATE] 00:00"
click at [139, 475] on h2 "Transport Milestones" at bounding box center [168, 473] width 144 height 23
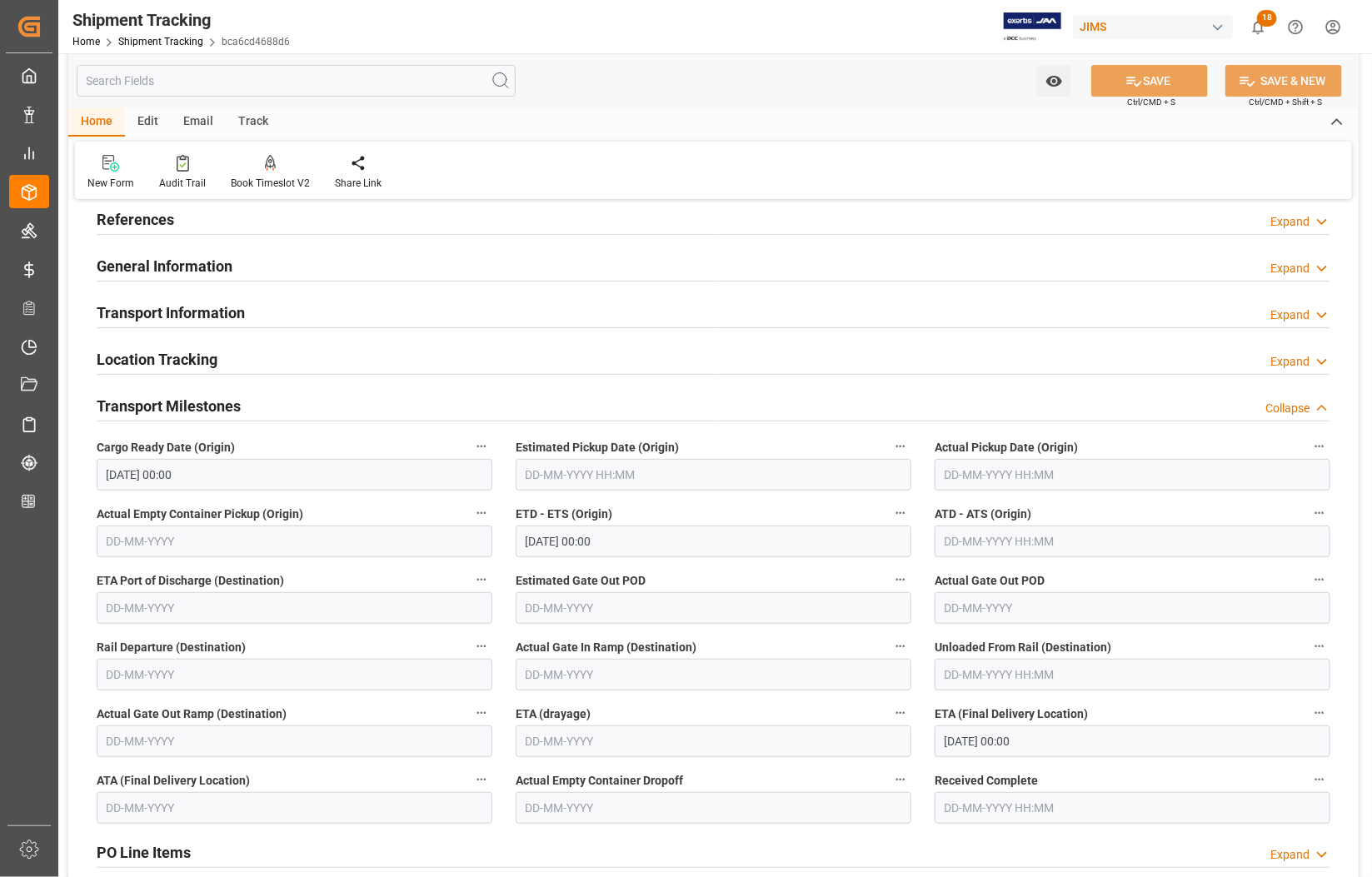
scroll to position [104, 0]
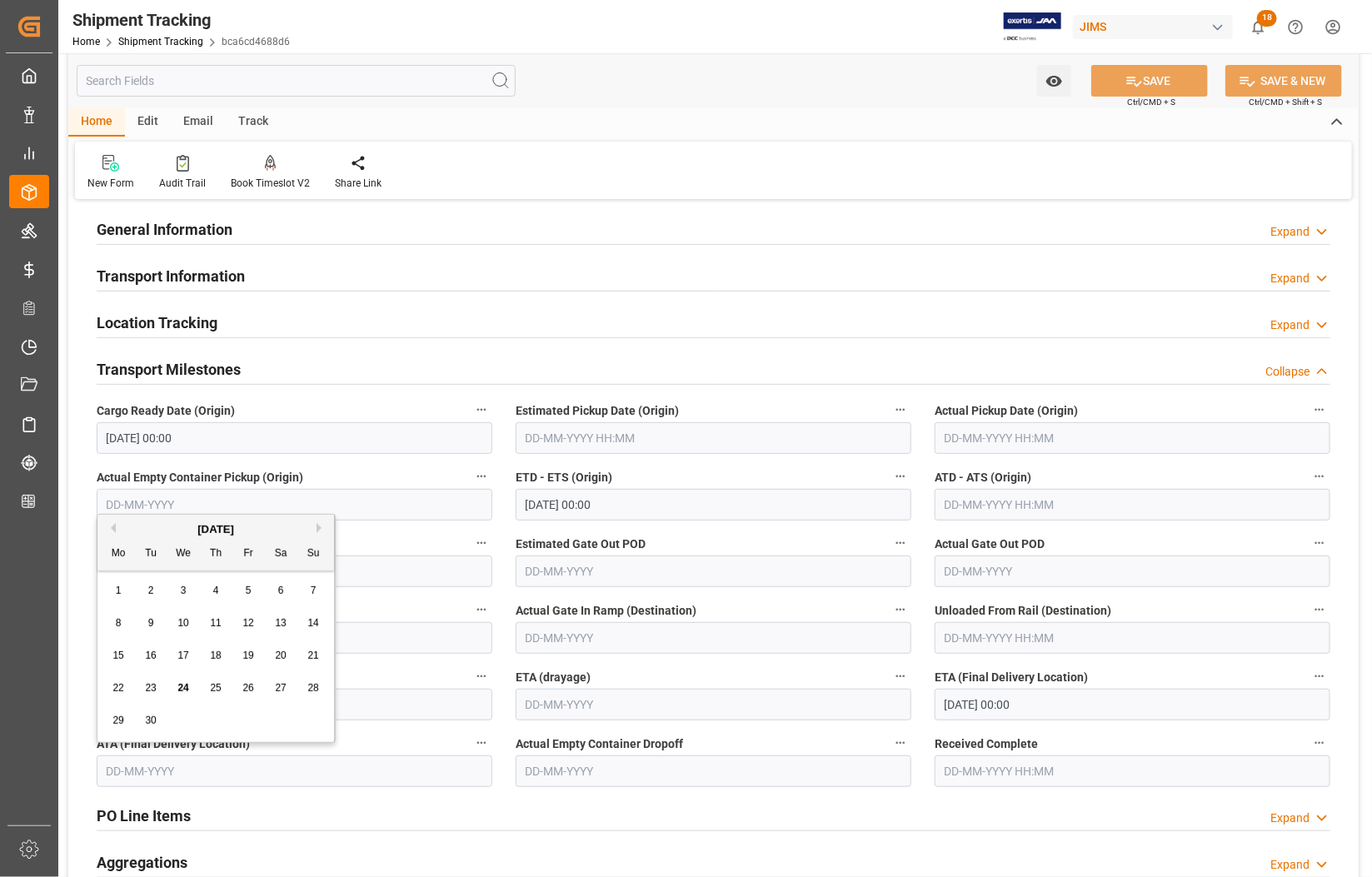
click at [146, 769] on input "text" at bounding box center [293, 771] width 395 height 32
click at [115, 669] on div "15 16 17 18 19 20 21" at bounding box center [216, 655] width 228 height 32
click at [181, 655] on span "17" at bounding box center [183, 655] width 11 height 12
type input "[DATE]"
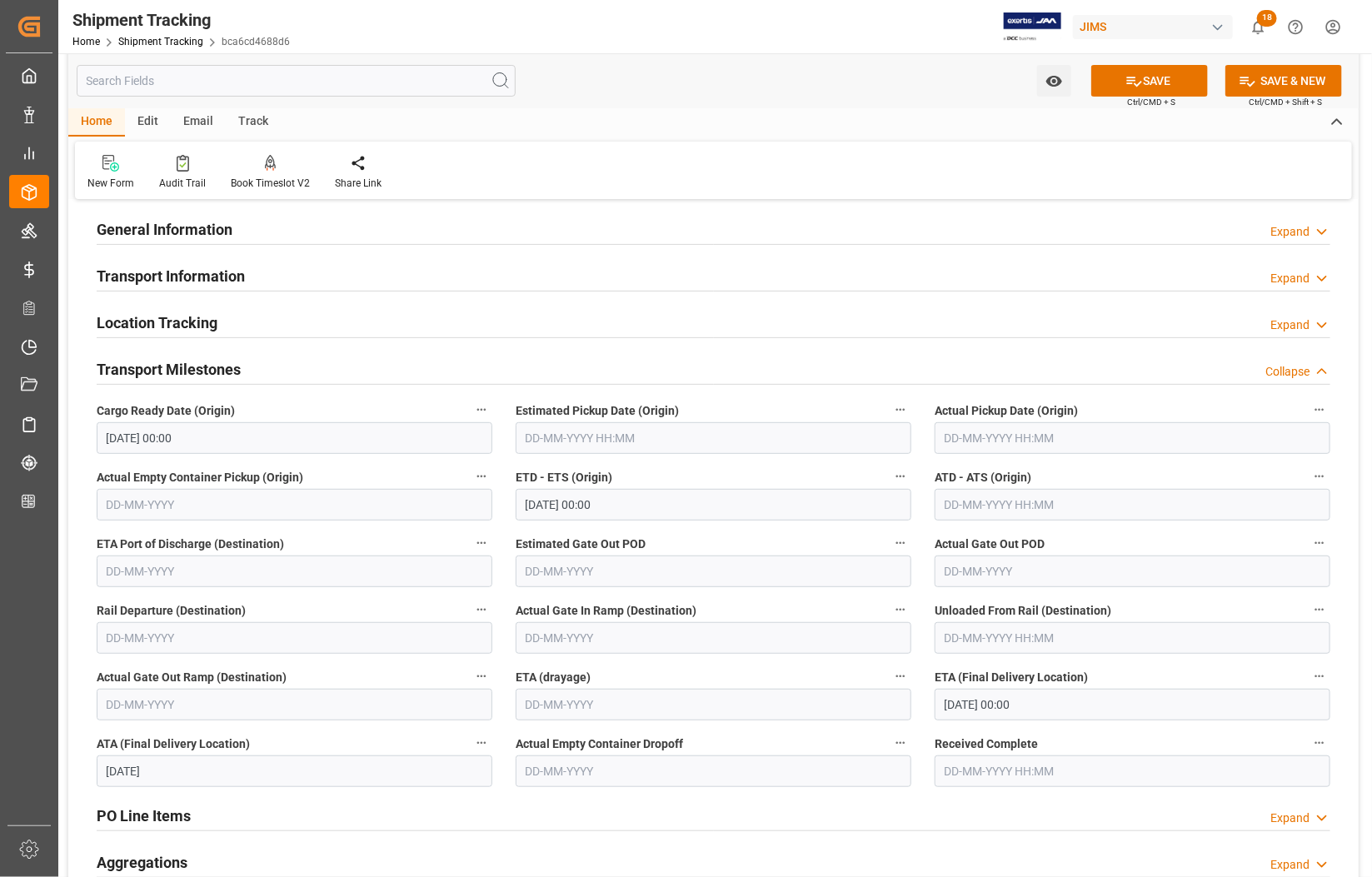
click at [993, 710] on input "[DATE] 00:00" at bounding box center [1132, 704] width 395 height 32
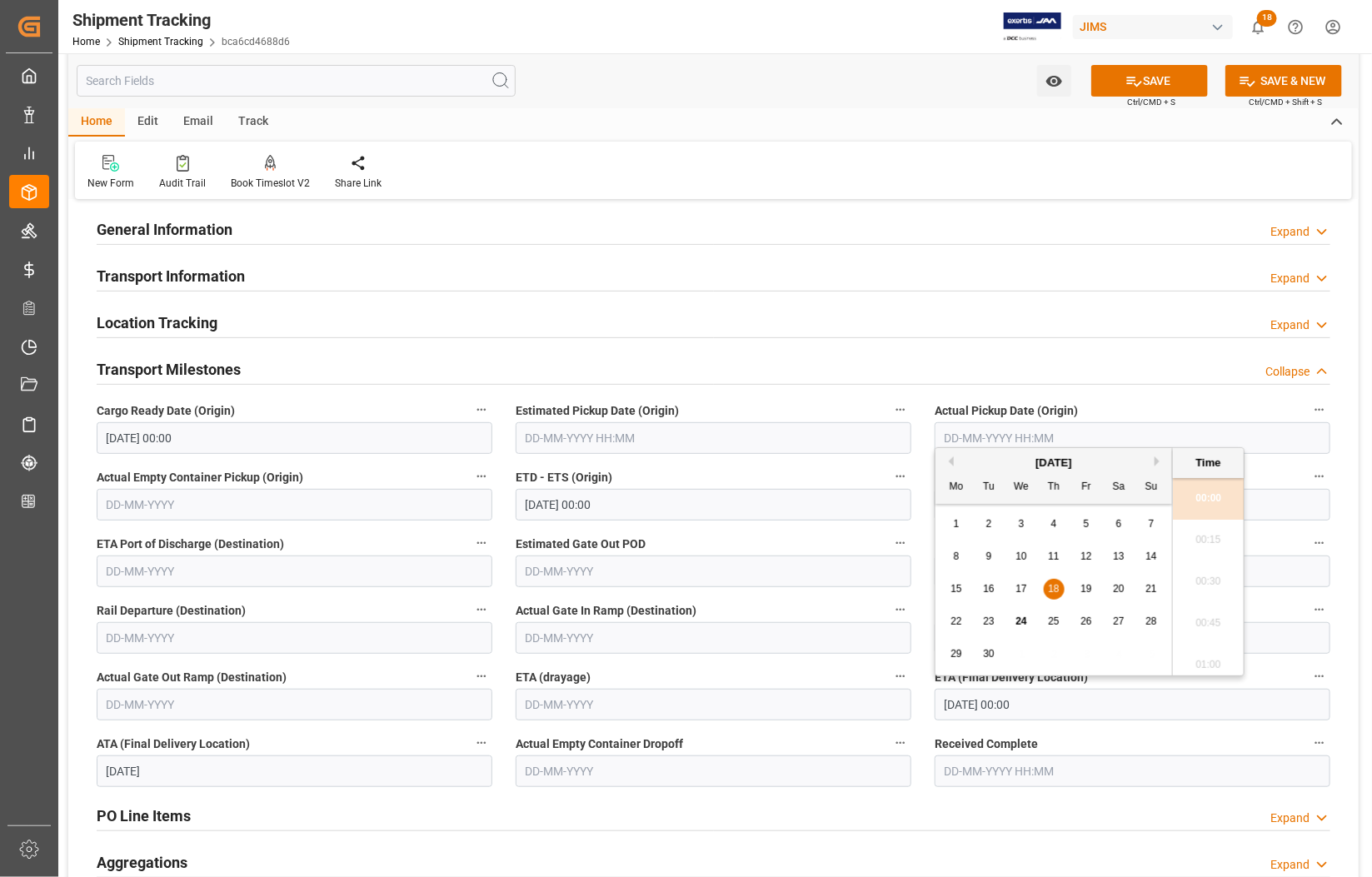
click at [1020, 593] on span "17" at bounding box center [1021, 589] width 11 height 12
type input "[DATE] 00:00"
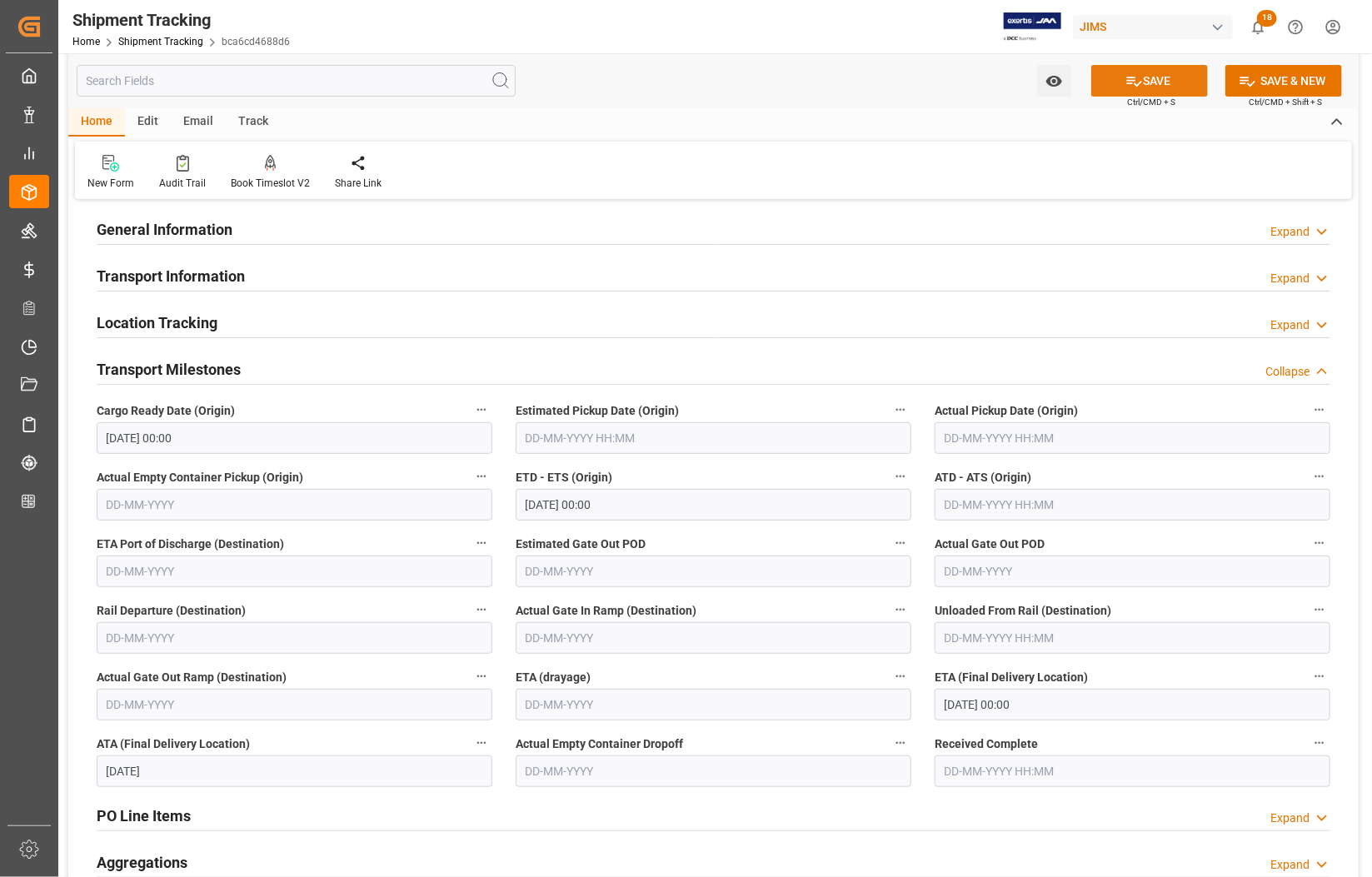
click at [1160, 80] on button "SAVE" at bounding box center [1150, 80] width 117 height 32
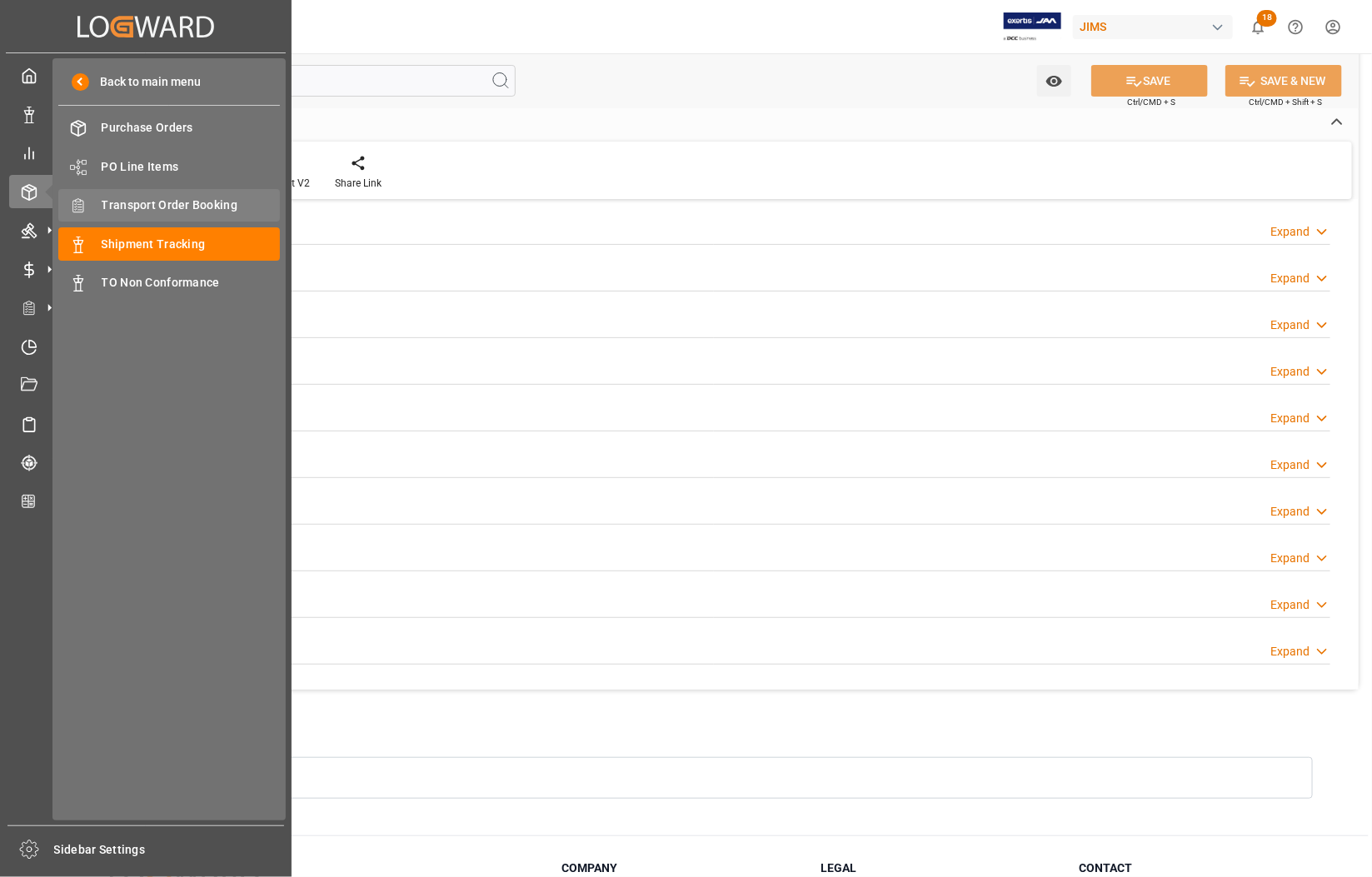
click at [176, 206] on span "Transport Order Booking" at bounding box center [191, 204] width 179 height 17
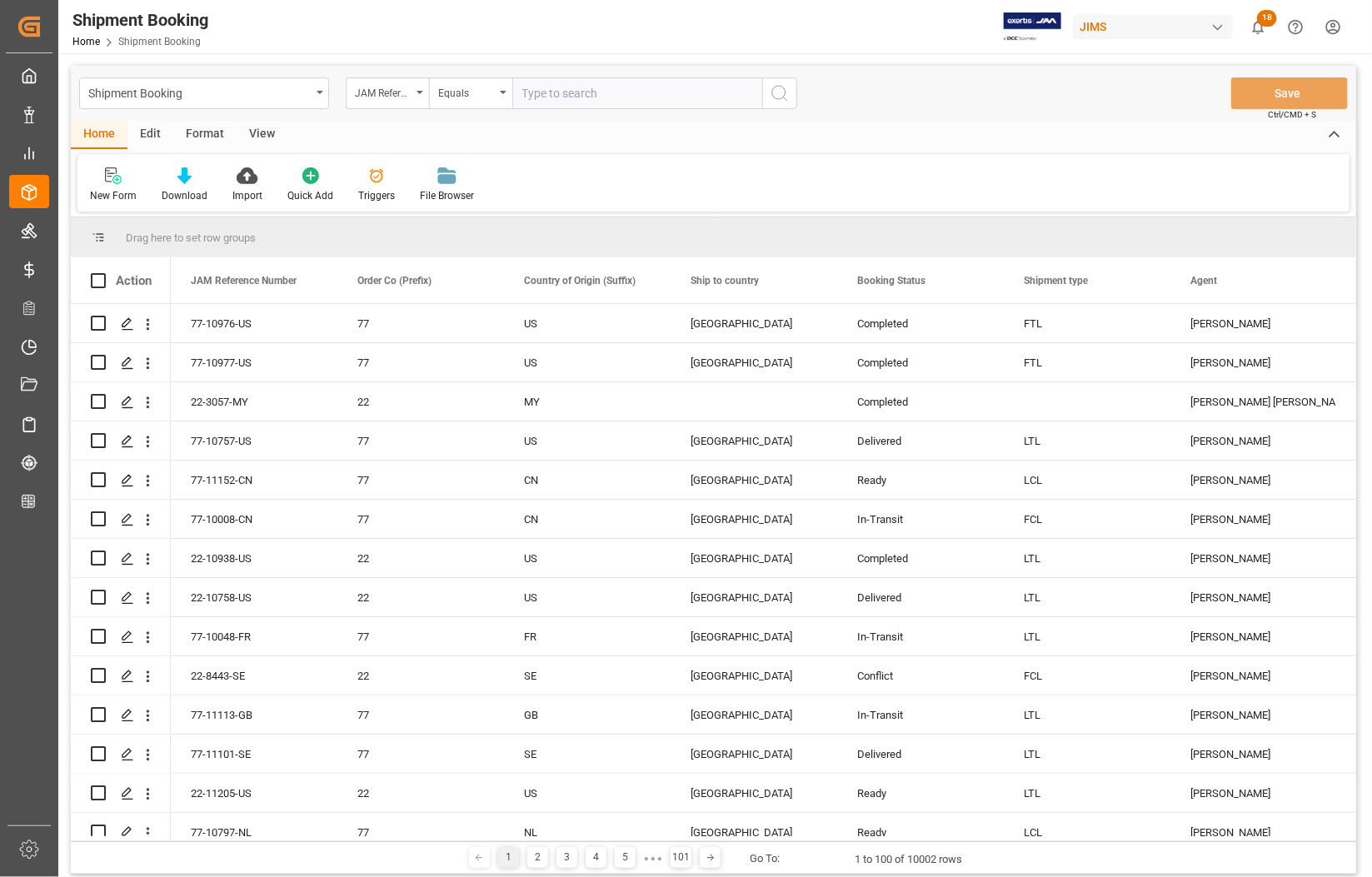
click at [577, 104] on input "text" at bounding box center [637, 93] width 250 height 32
type input "77-10974-[GEOGRAPHIC_DATA]"
click at [777, 95] on icon "search button" at bounding box center [780, 94] width 20 height 20
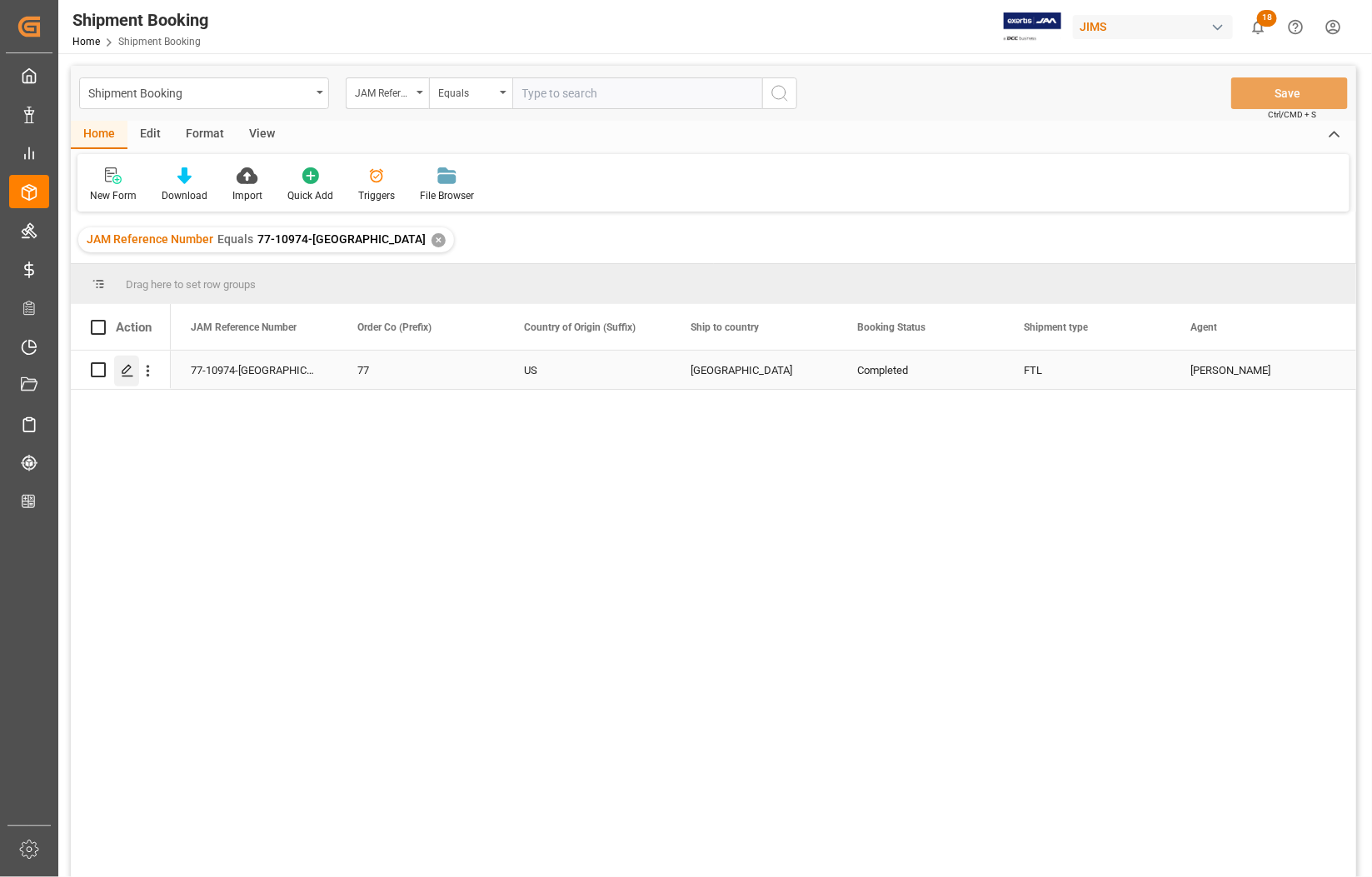
click at [122, 369] on icon "Press SPACE to select this row." at bounding box center [127, 370] width 14 height 14
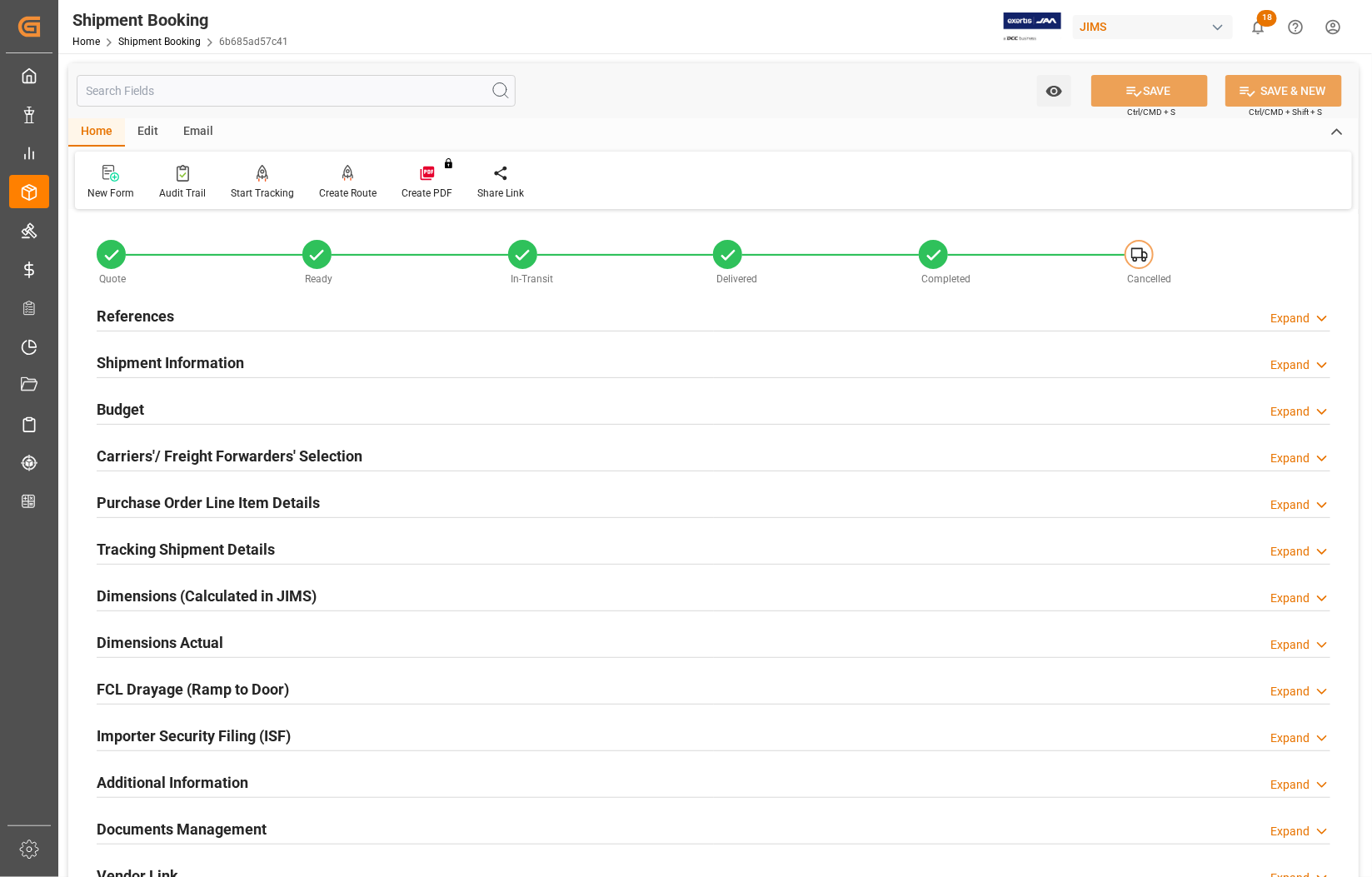
scroll to position [208, 0]
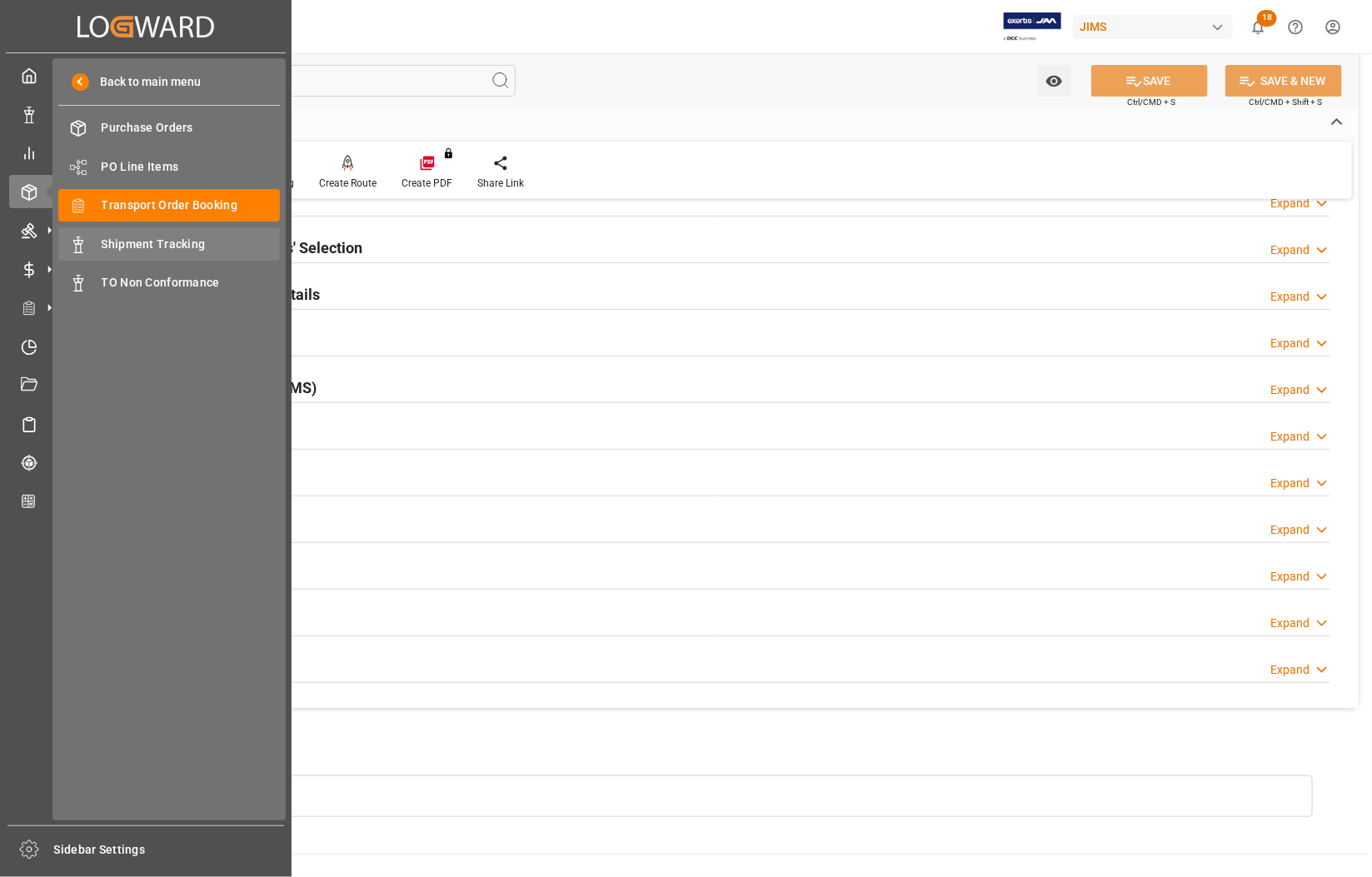
click at [151, 242] on span "Shipment Tracking" at bounding box center [191, 244] width 179 height 17
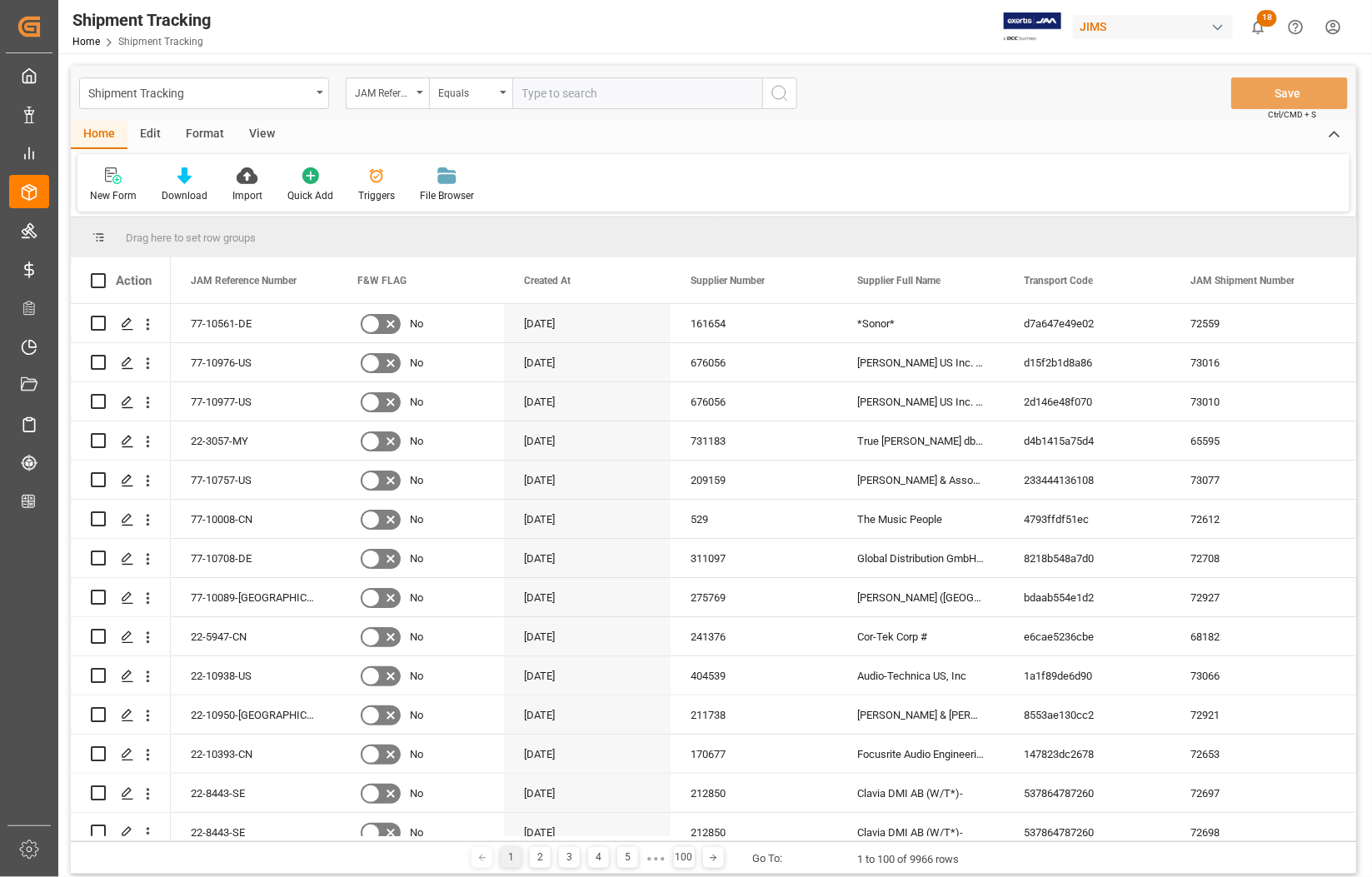
click at [552, 95] on input "text" at bounding box center [637, 93] width 250 height 32
type input "77-10974-[GEOGRAPHIC_DATA]"
click at [784, 96] on icon "search button" at bounding box center [780, 94] width 20 height 20
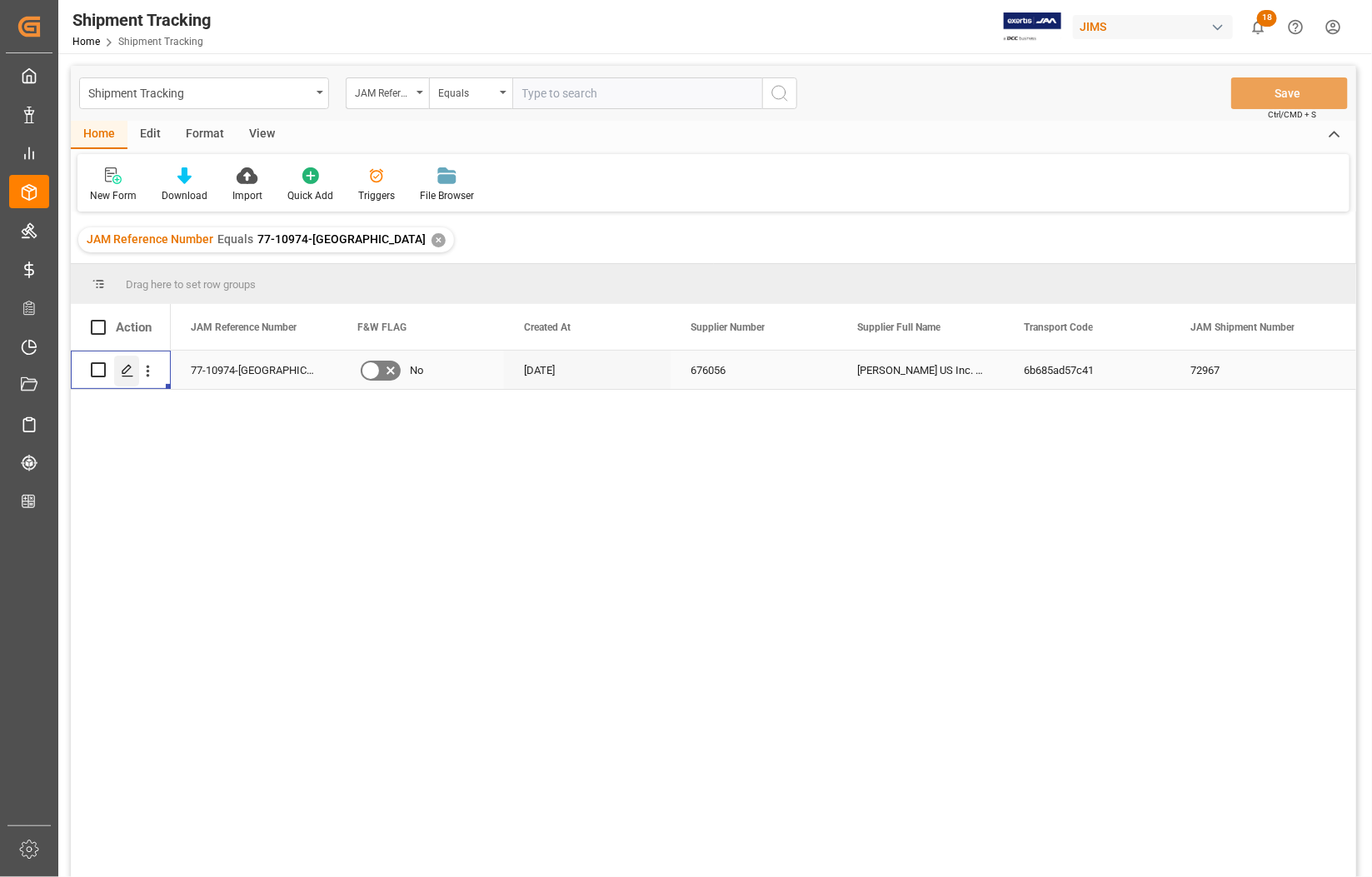
click at [122, 373] on polygon "Press SPACE to select this row." at bounding box center [126, 368] width 8 height 8
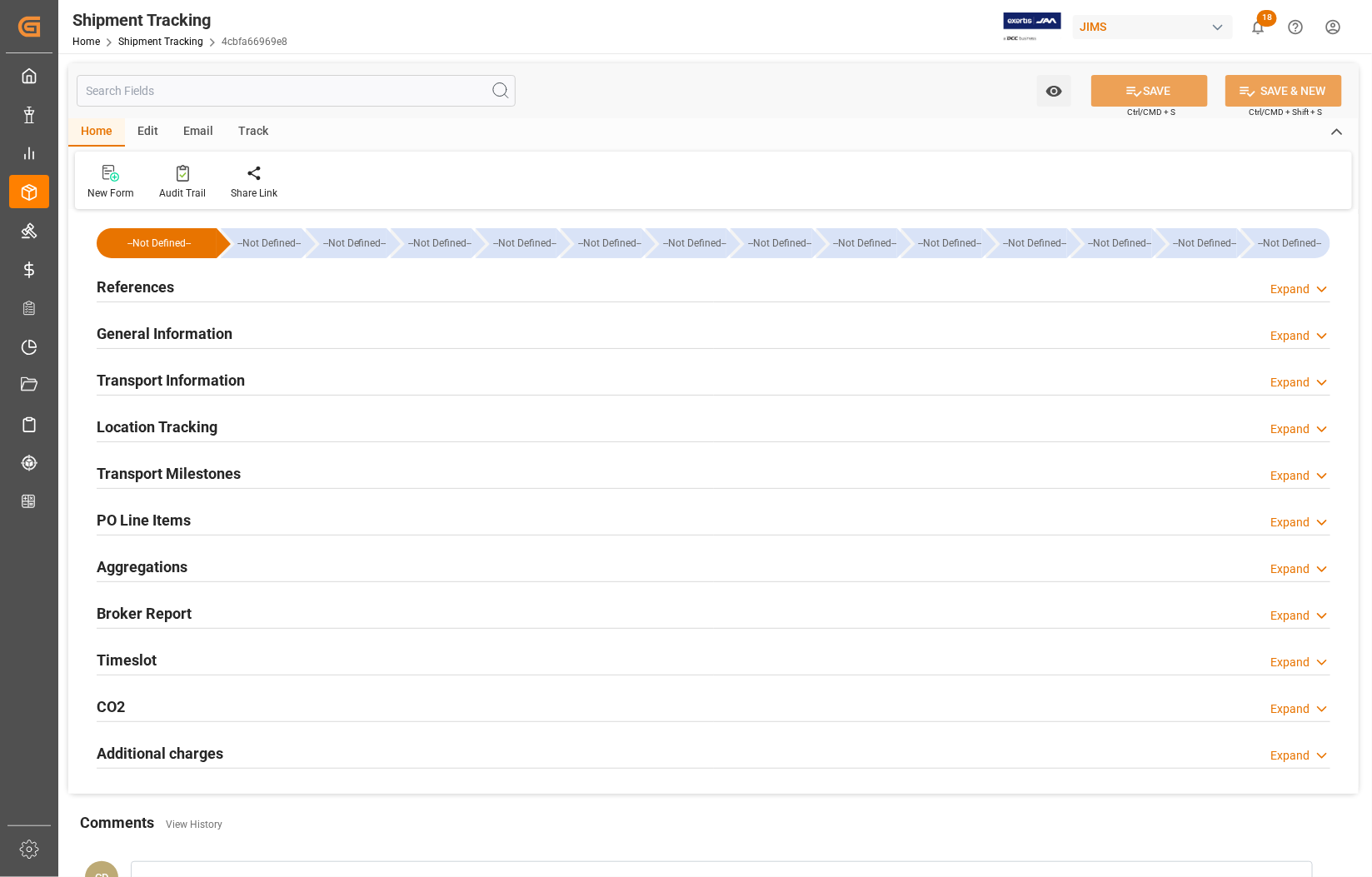
type input "[DATE] 00:00"
type input "[DATE]"
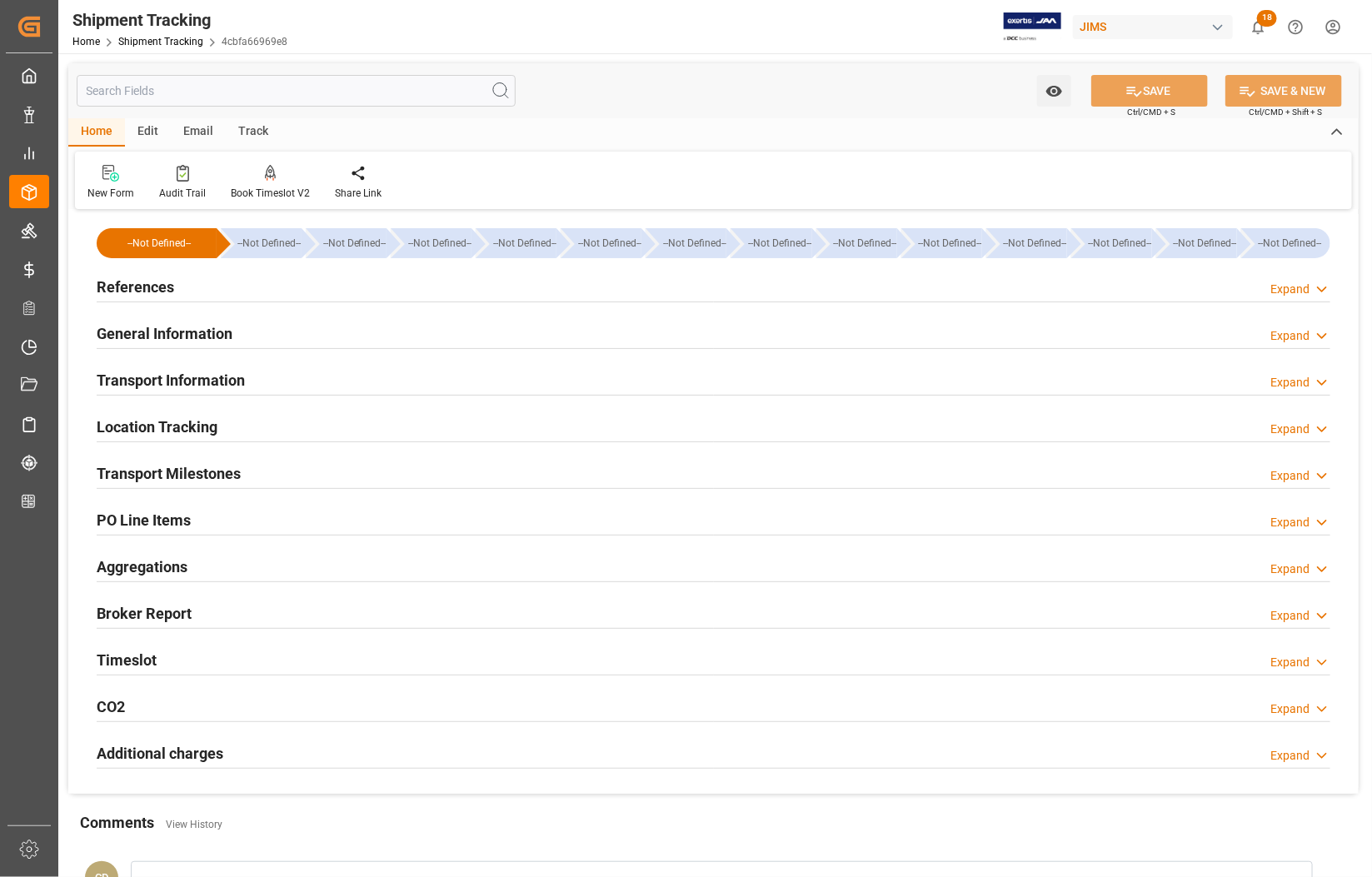
click at [151, 473] on h2 "Transport Milestones" at bounding box center [168, 473] width 144 height 23
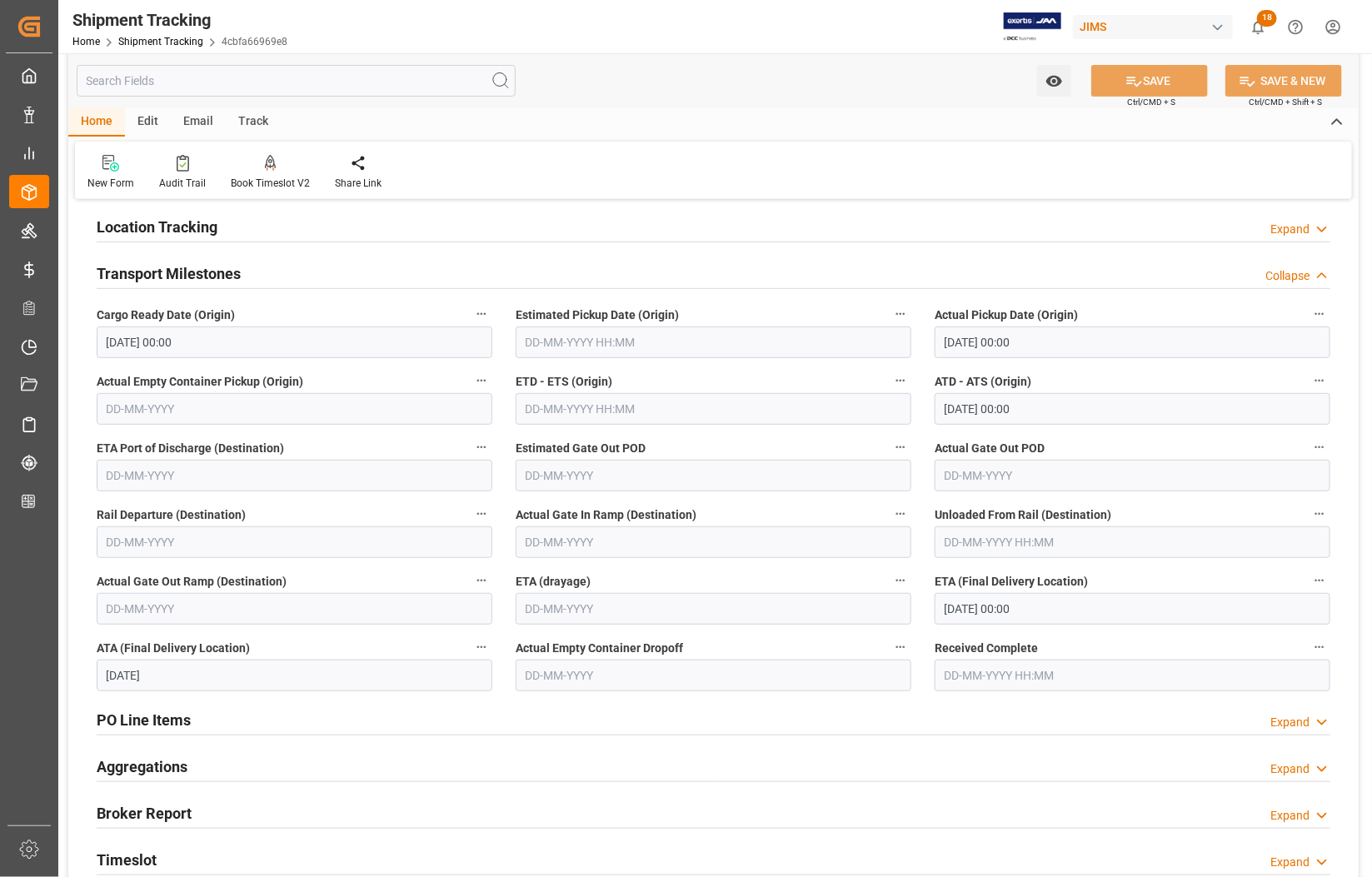
scroll to position [208, 0]
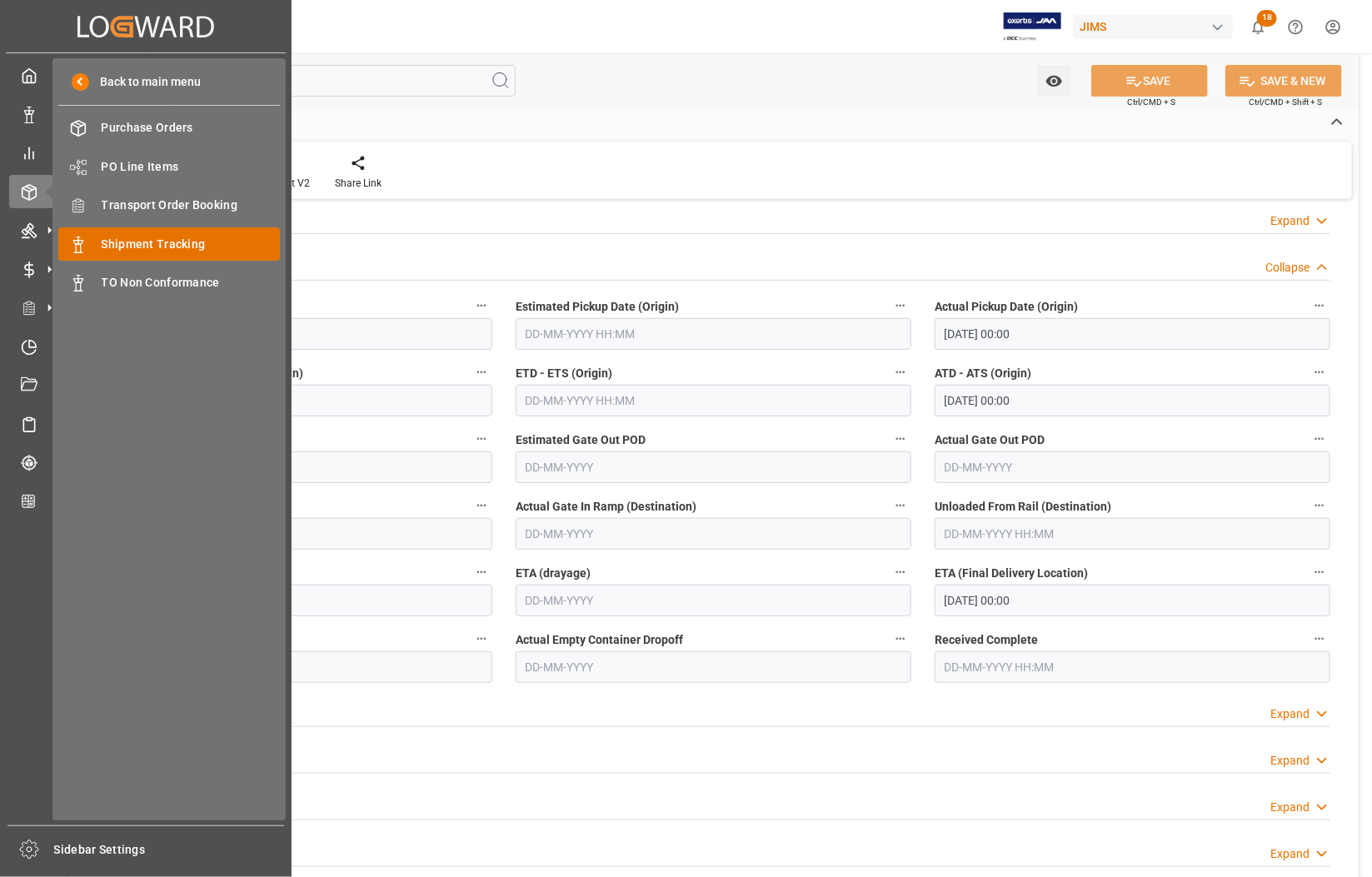
click at [167, 238] on div "Shipment Tracking Shipment Tracking" at bounding box center [169, 244] width 221 height 32
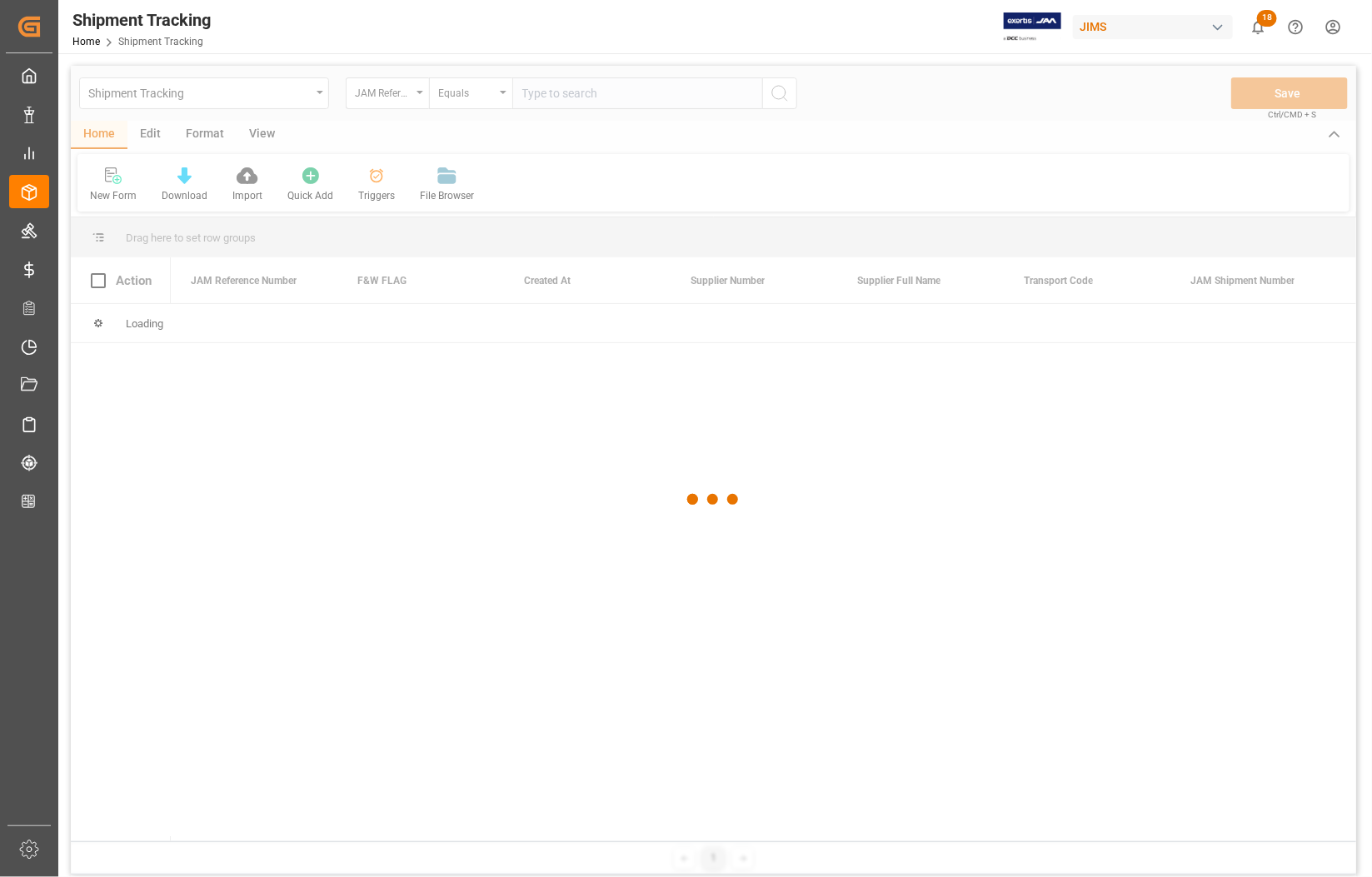
click at [573, 90] on div at bounding box center [713, 499] width 1285 height 867
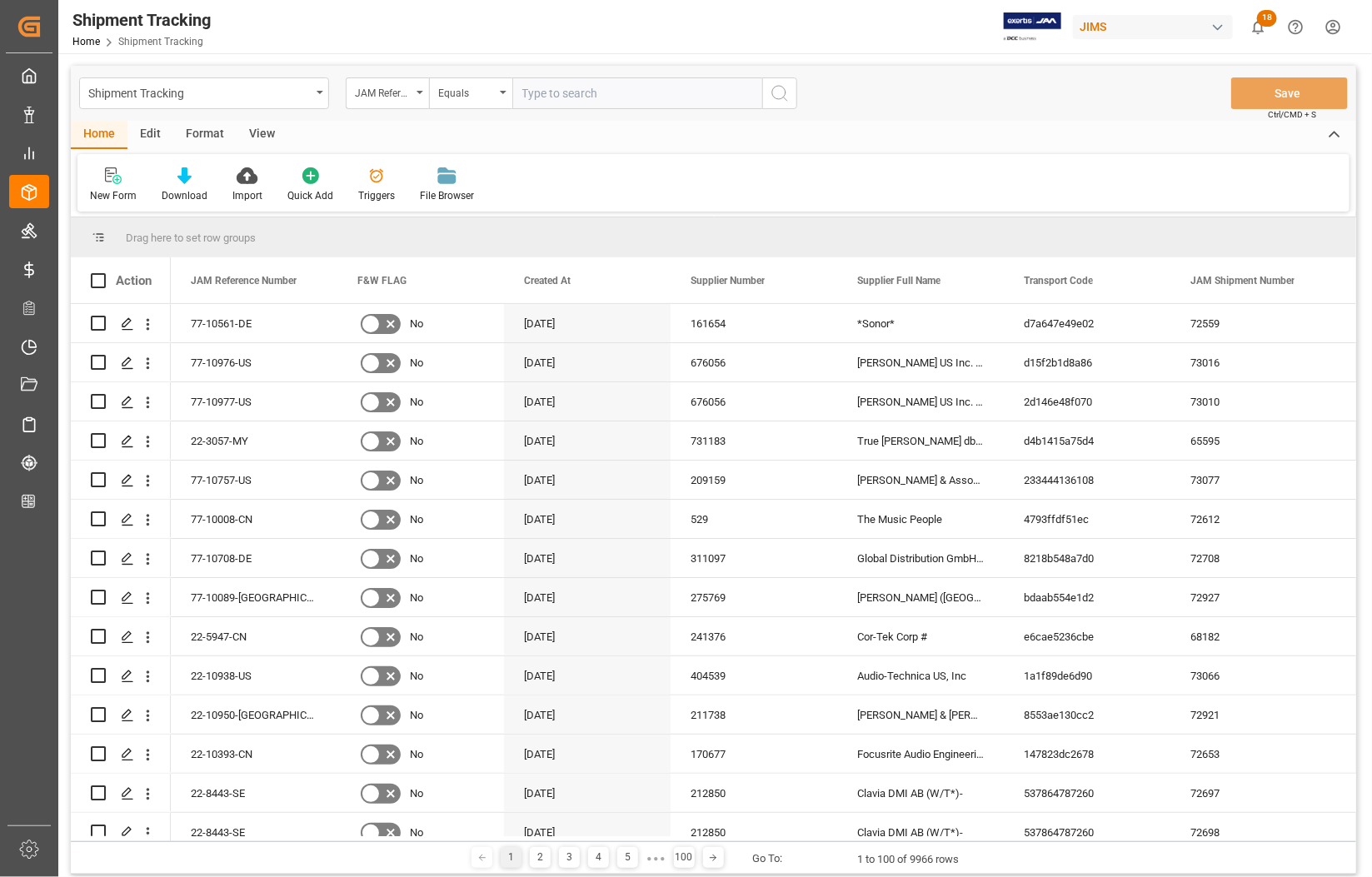
click at [573, 94] on input "text" at bounding box center [637, 93] width 250 height 32
type input "77-10975-US"
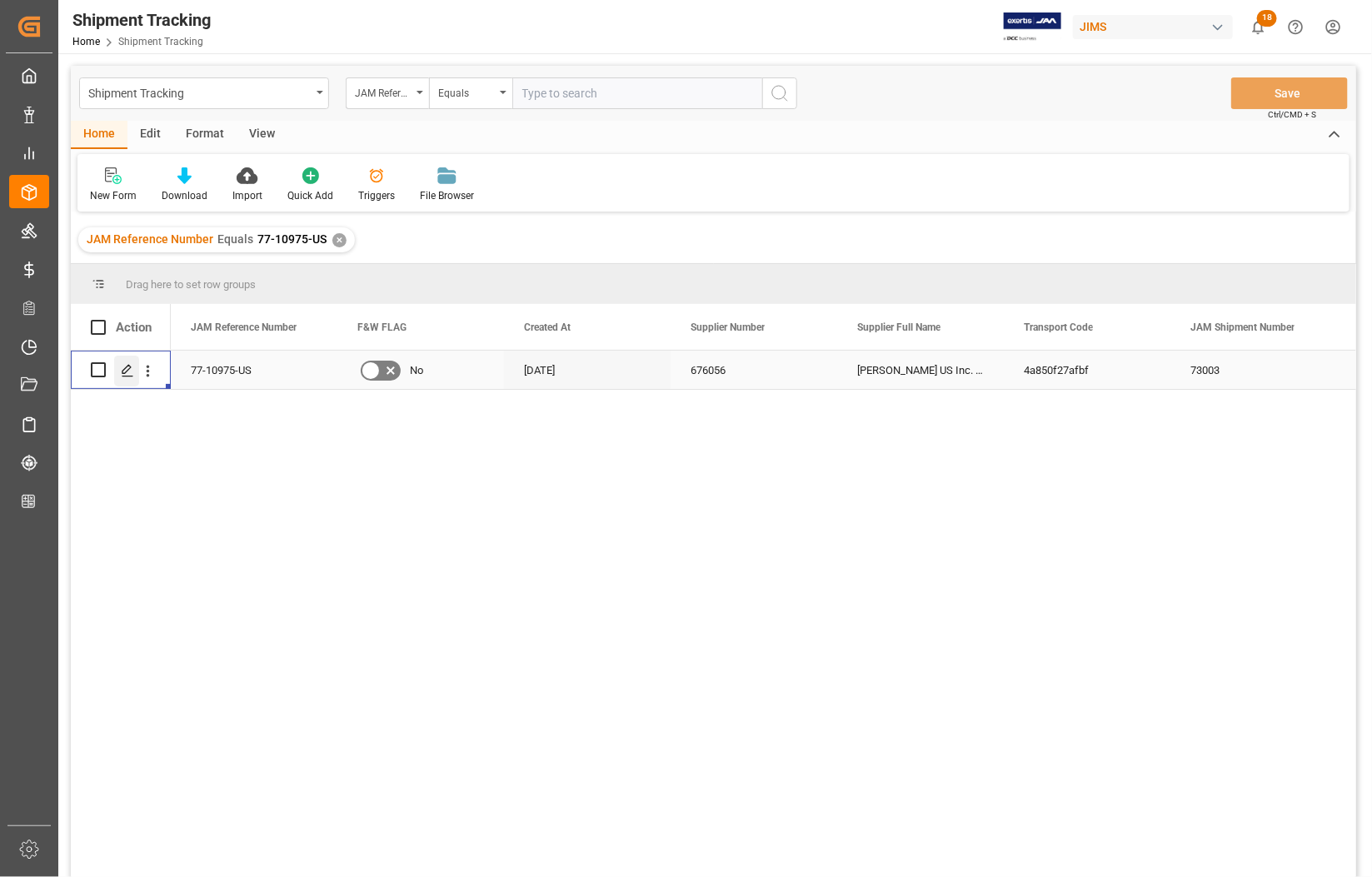
click at [128, 369] on polygon "Press SPACE to select this row." at bounding box center [126, 368] width 8 height 8
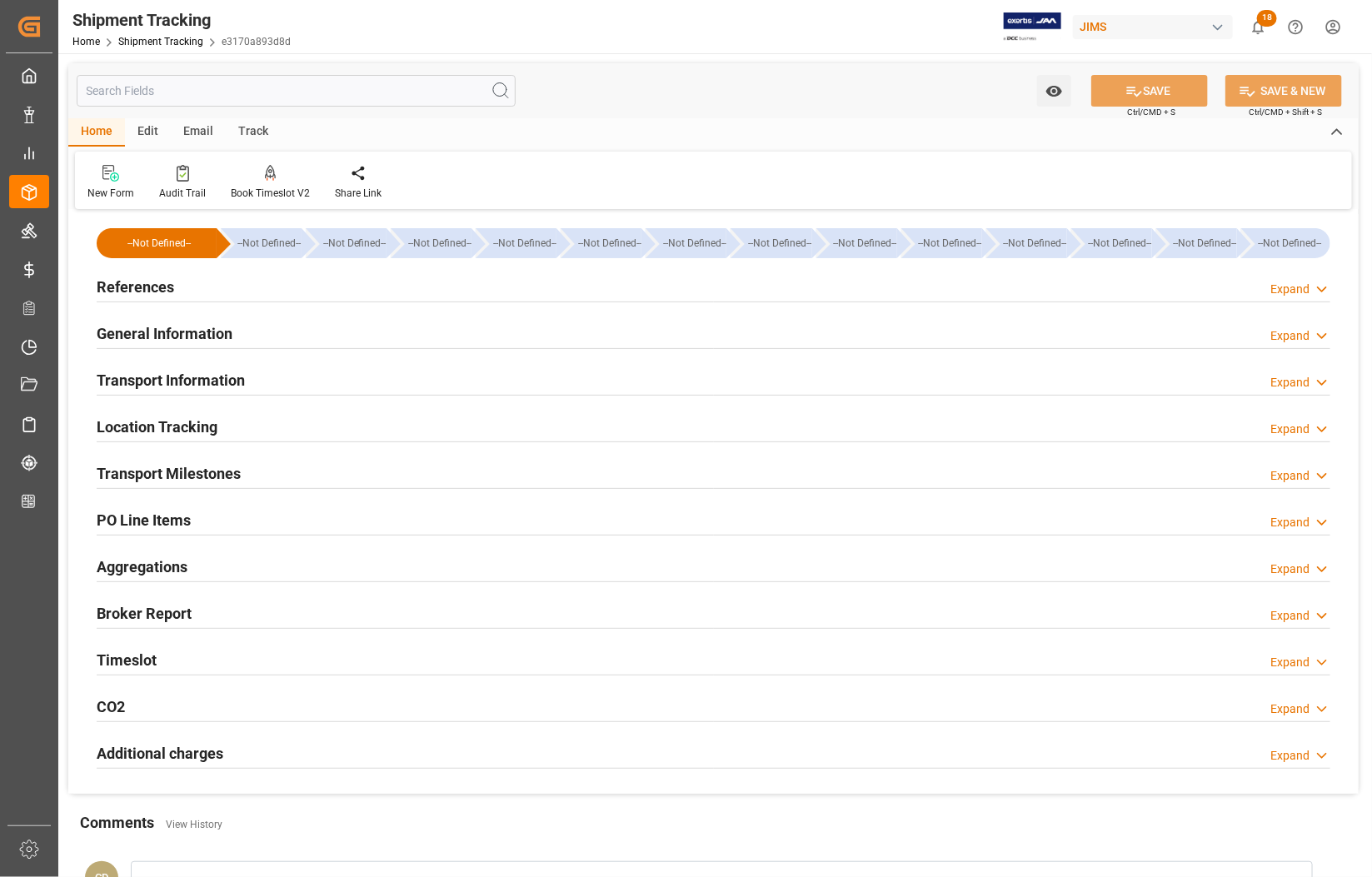
type input "[DATE] 00:00"
type input "[DATE]"
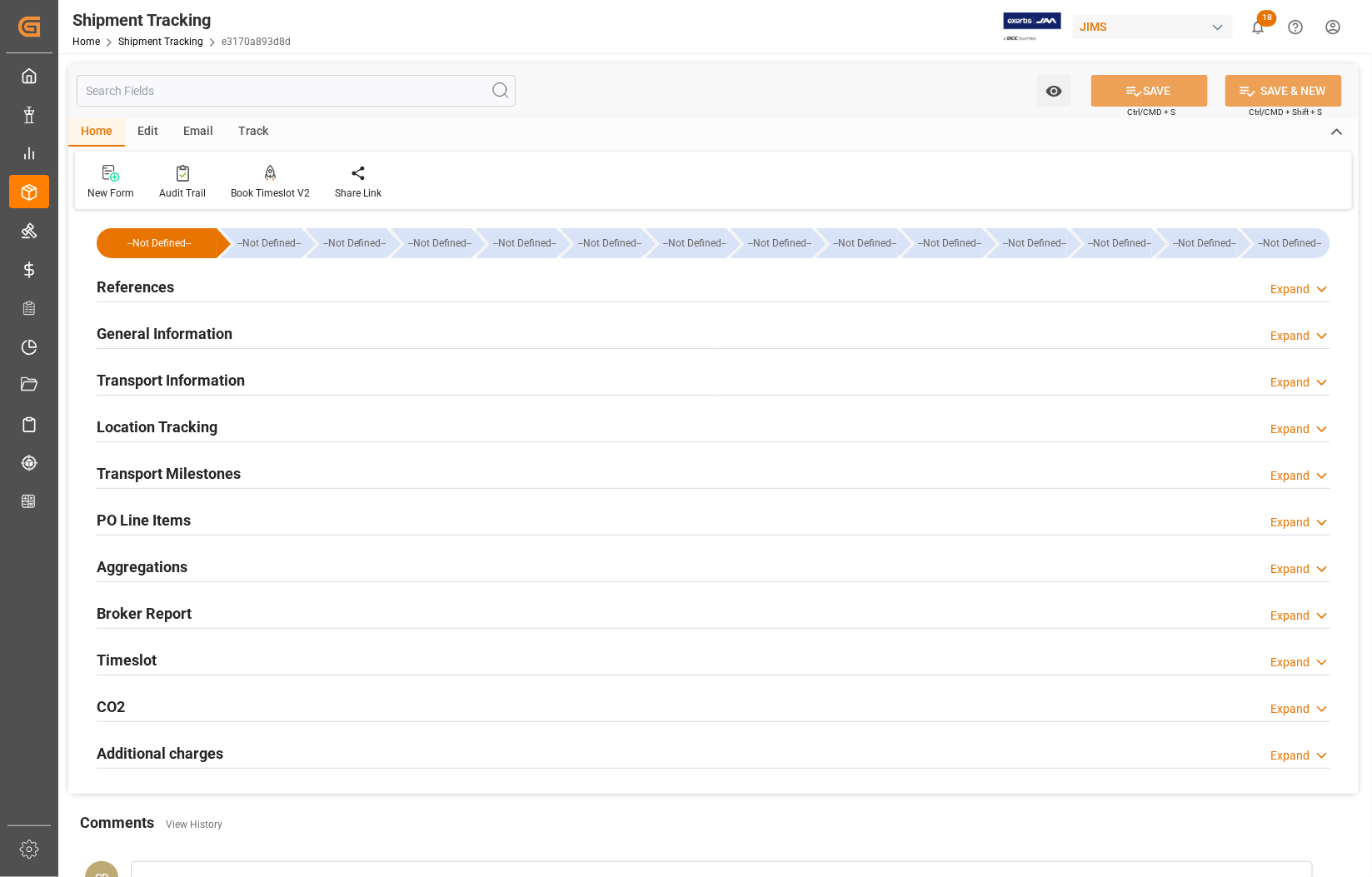
click at [138, 473] on h2 "Transport Milestones" at bounding box center [168, 473] width 144 height 23
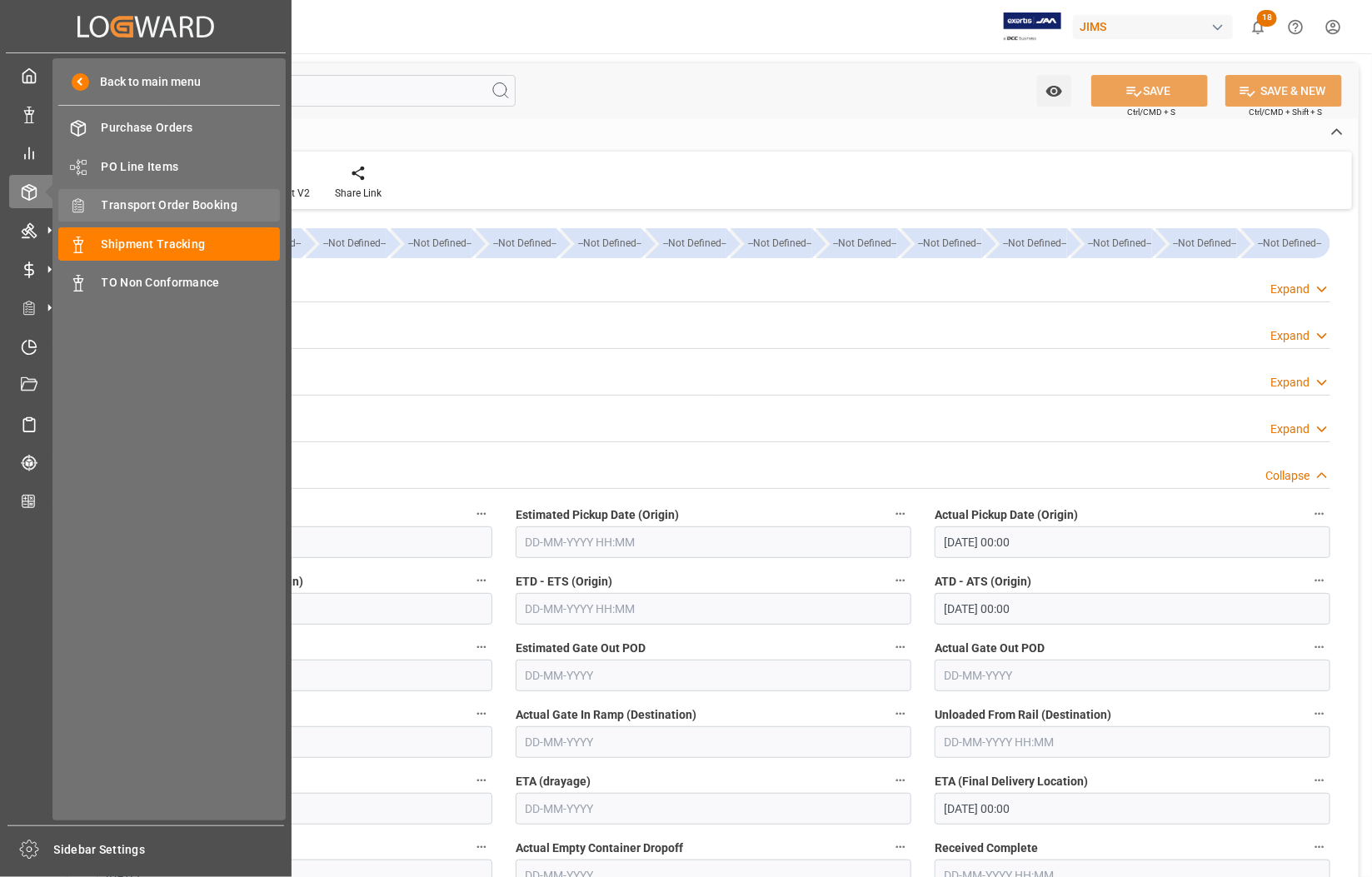
click at [146, 200] on span "Transport Order Booking" at bounding box center [191, 204] width 179 height 17
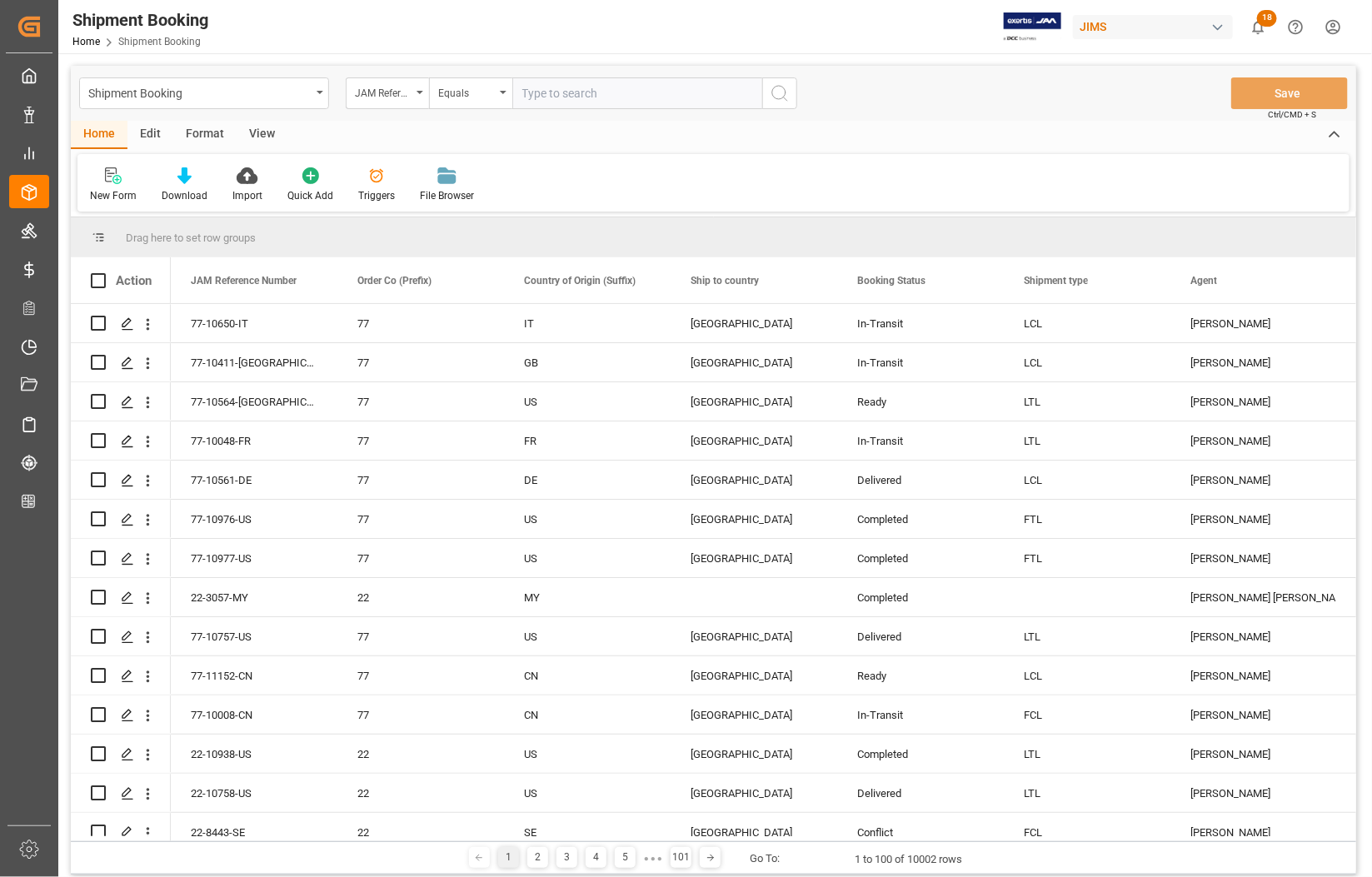
click at [559, 95] on input "text" at bounding box center [637, 93] width 250 height 32
type input "77-10974-[GEOGRAPHIC_DATA]"
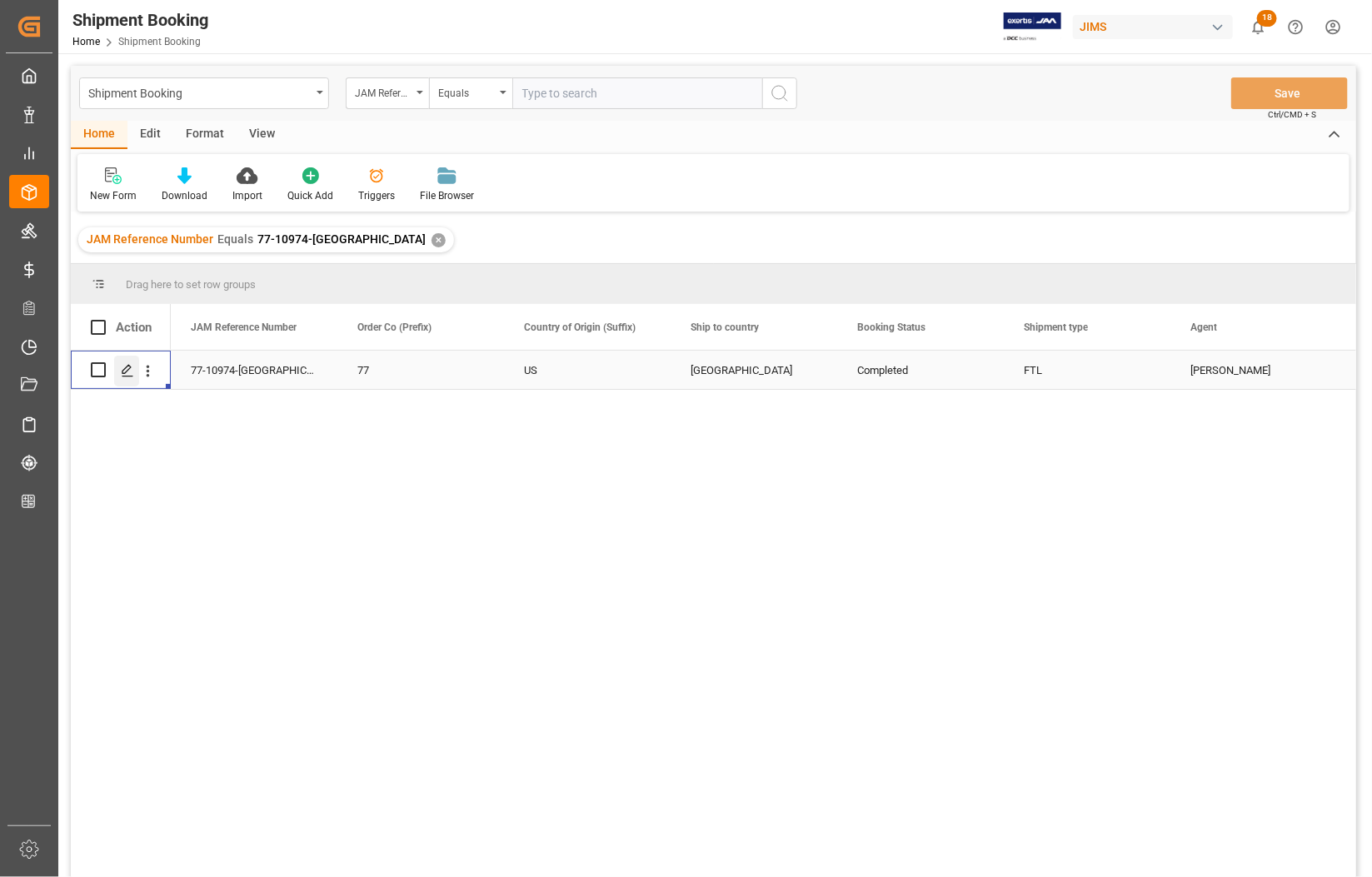
click at [122, 375] on icon "Press SPACE to select this row." at bounding box center [127, 370] width 14 height 14
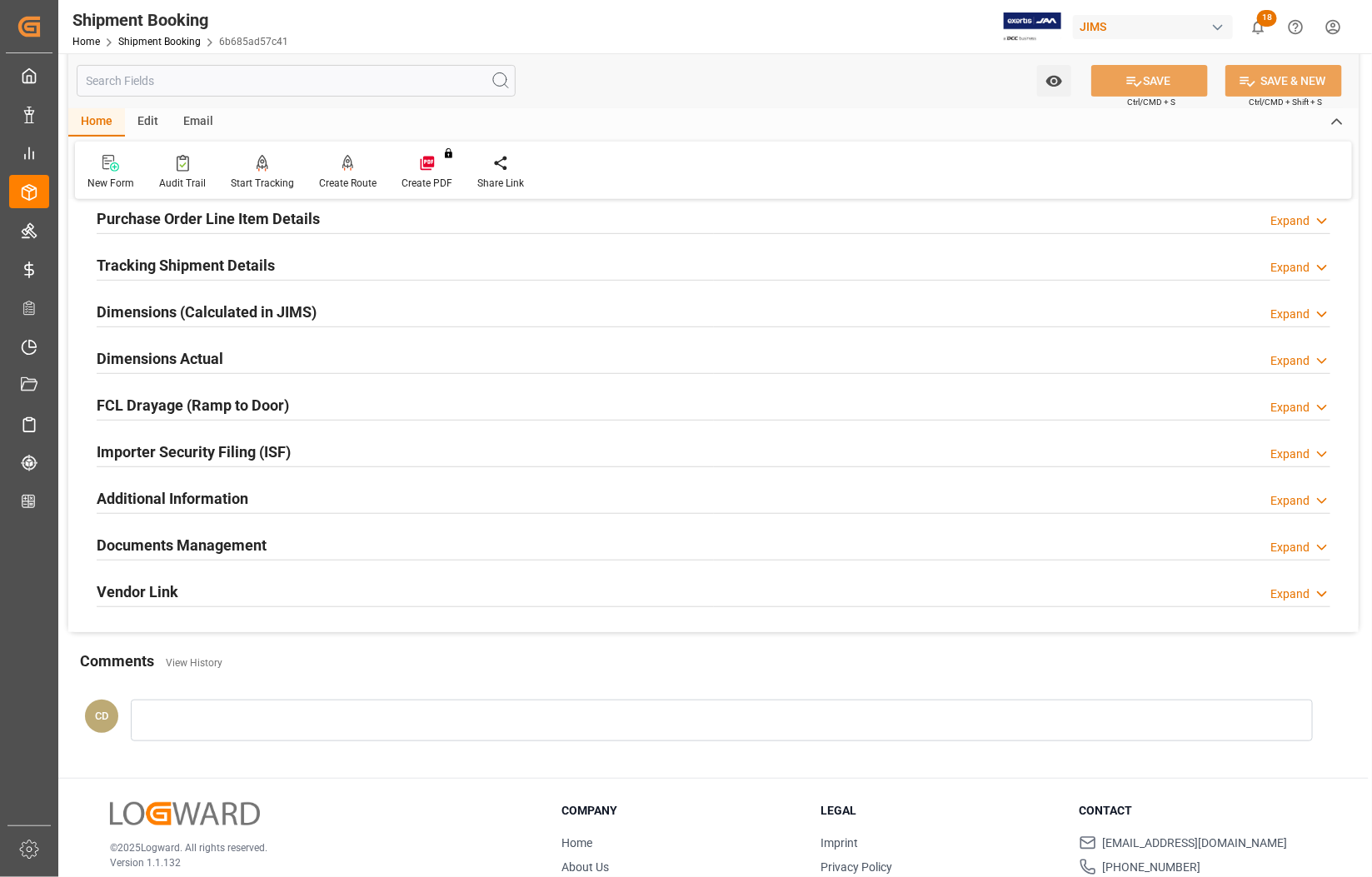
scroll to position [312, 0]
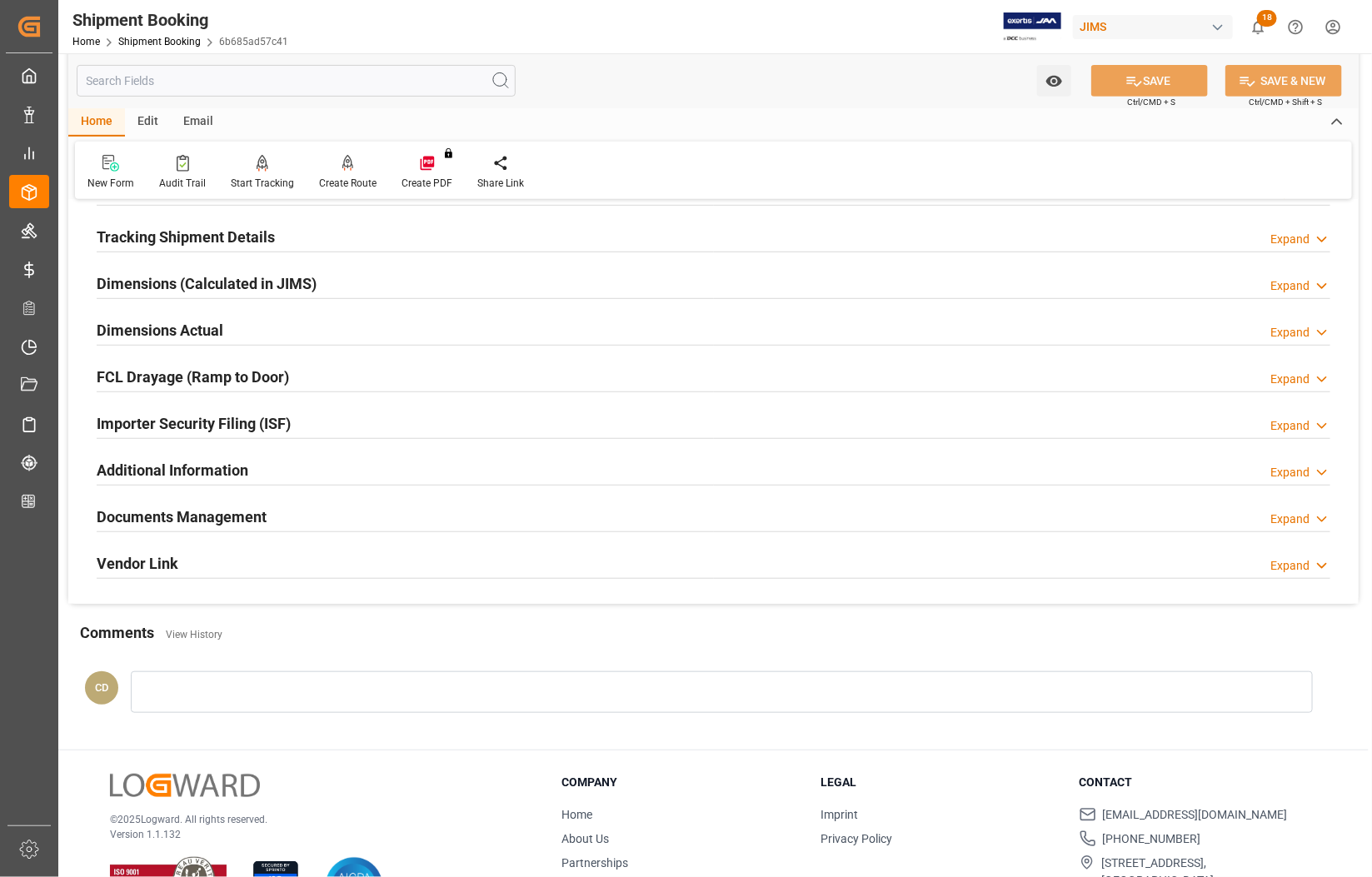
click at [215, 517] on h2 "Documents Management" at bounding box center [181, 517] width 170 height 23
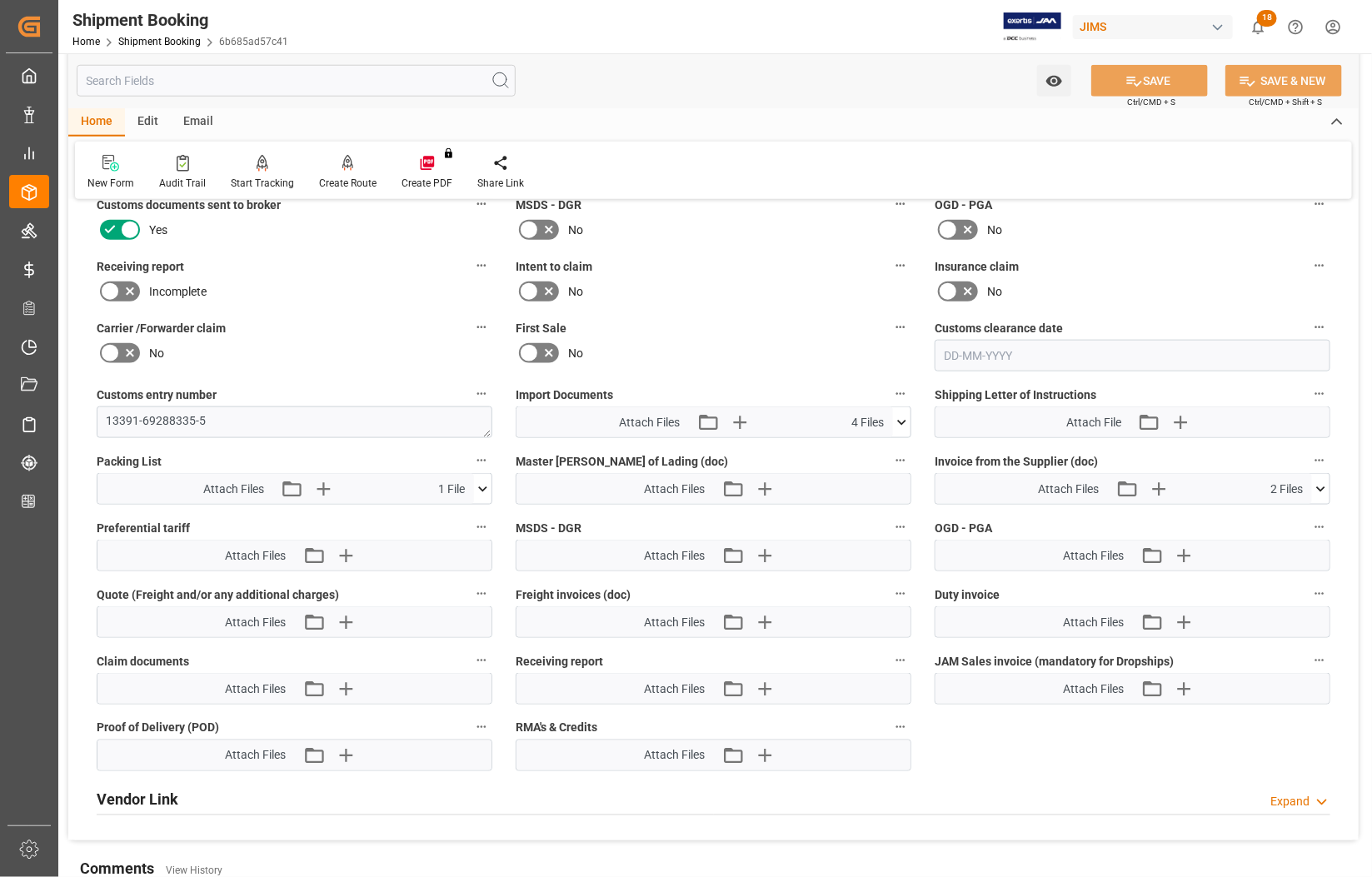
scroll to position [728, 0]
click at [763, 685] on icon "button" at bounding box center [764, 688] width 16 height 16
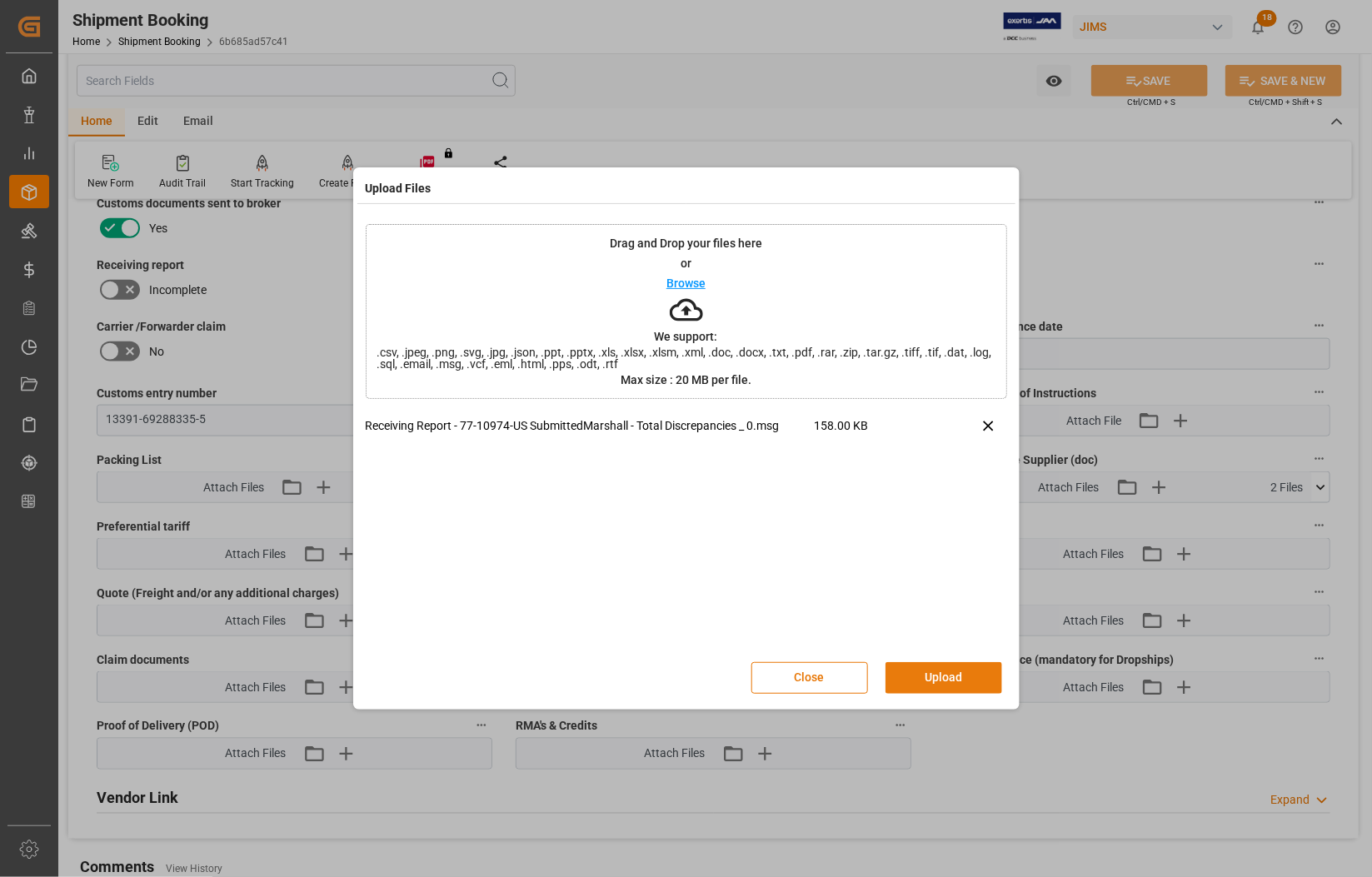
click at [939, 674] on button "Upload" at bounding box center [943, 677] width 117 height 32
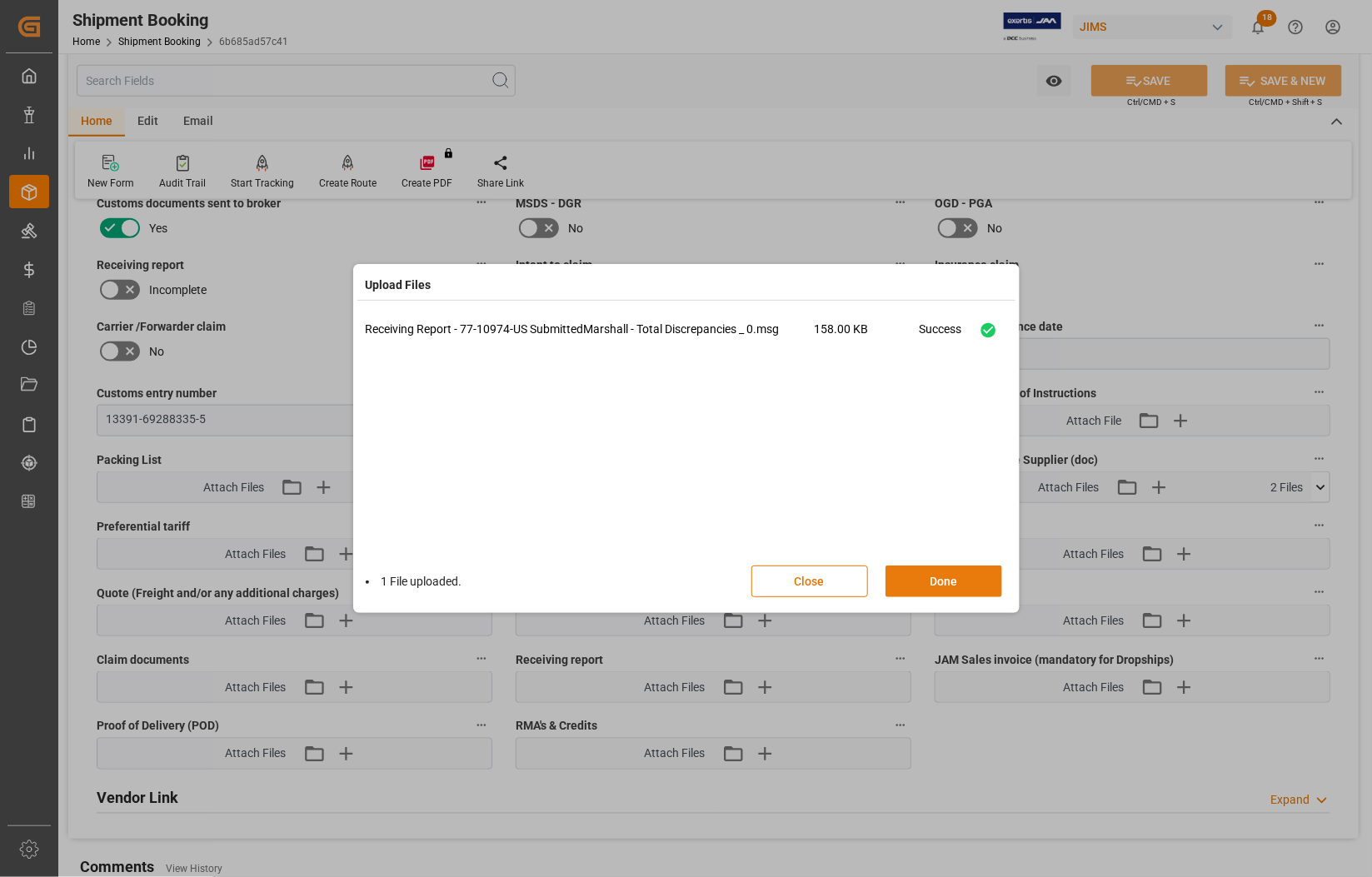
click at [952, 588] on button "Done" at bounding box center [943, 581] width 117 height 32
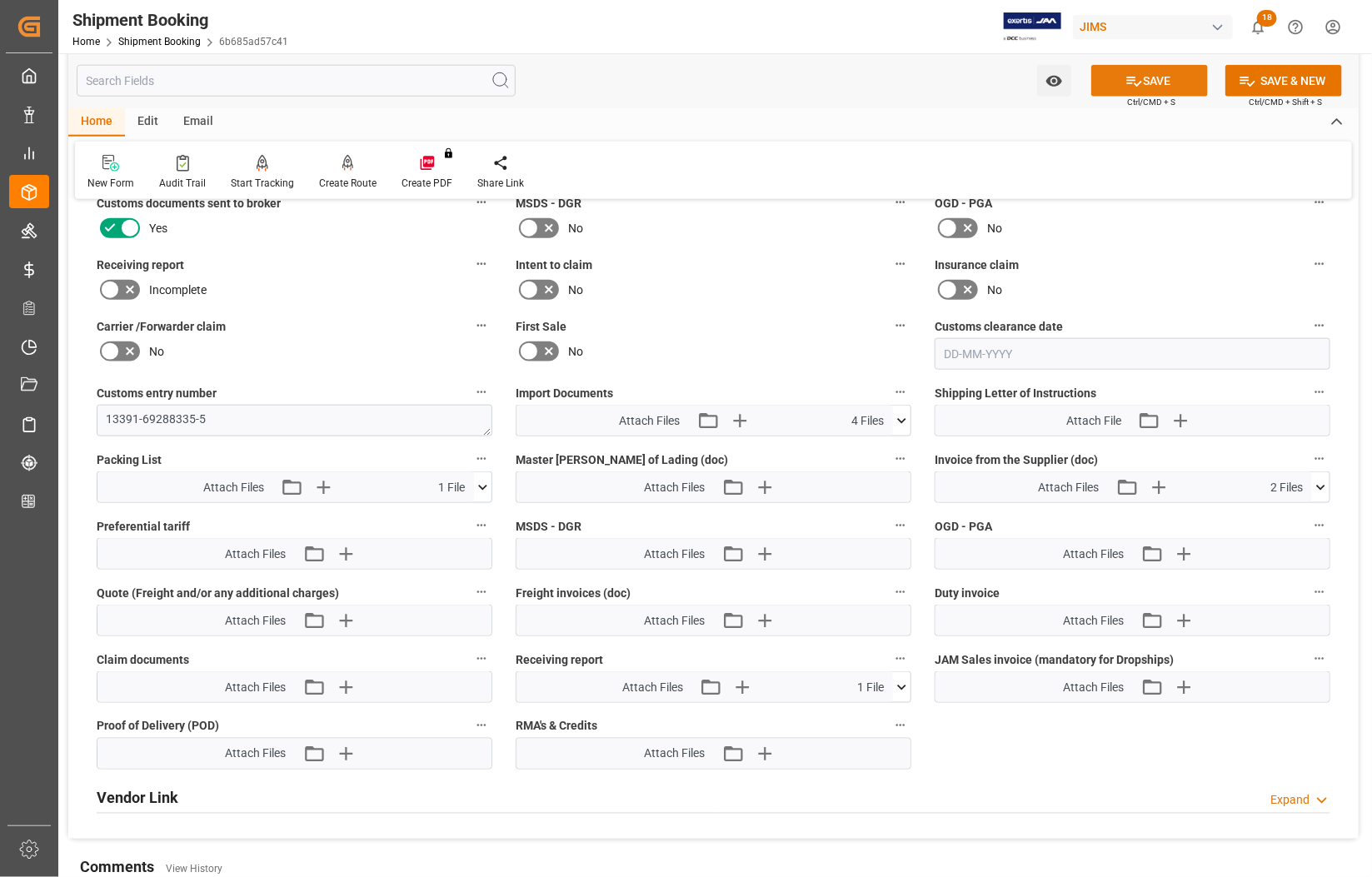
click at [1167, 75] on button "SAVE" at bounding box center [1150, 80] width 117 height 32
